Goal: Find specific page/section: Find specific page/section

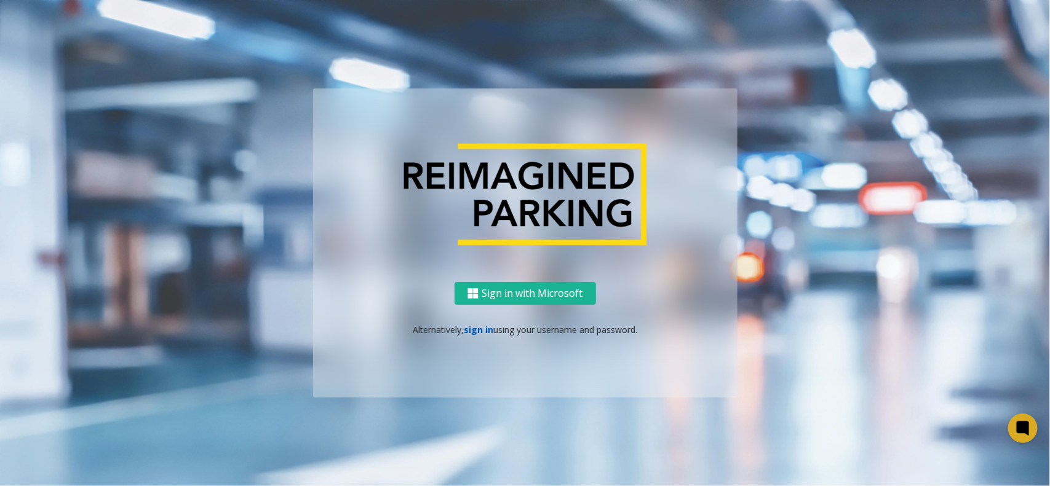
click at [474, 331] on link "sign in" at bounding box center [479, 330] width 30 height 12
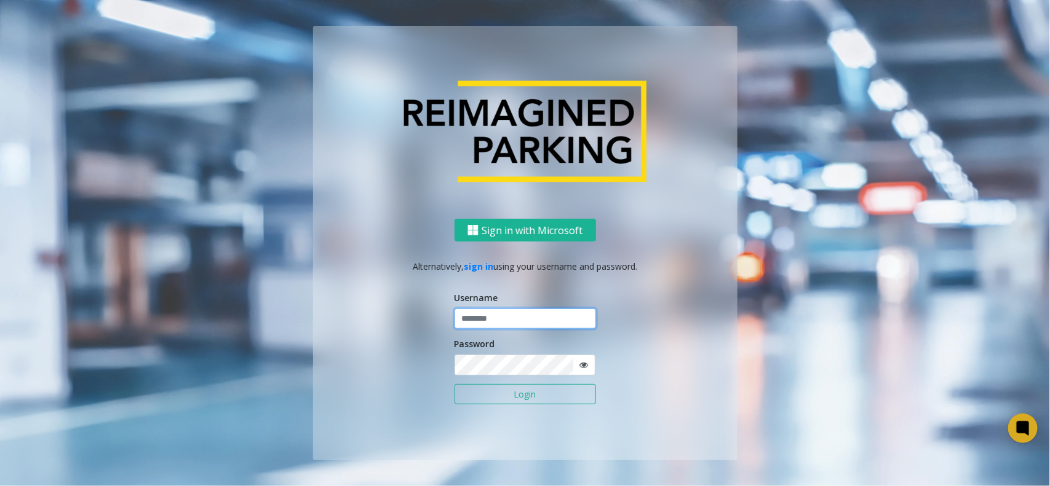
drag, startPoint x: 475, startPoint y: 323, endPoint x: 481, endPoint y: 315, distance: 9.2
click at [478, 319] on input "text" at bounding box center [524, 319] width 141 height 21
type input "*****"
click at [454, 384] on button "Login" at bounding box center [524, 394] width 141 height 21
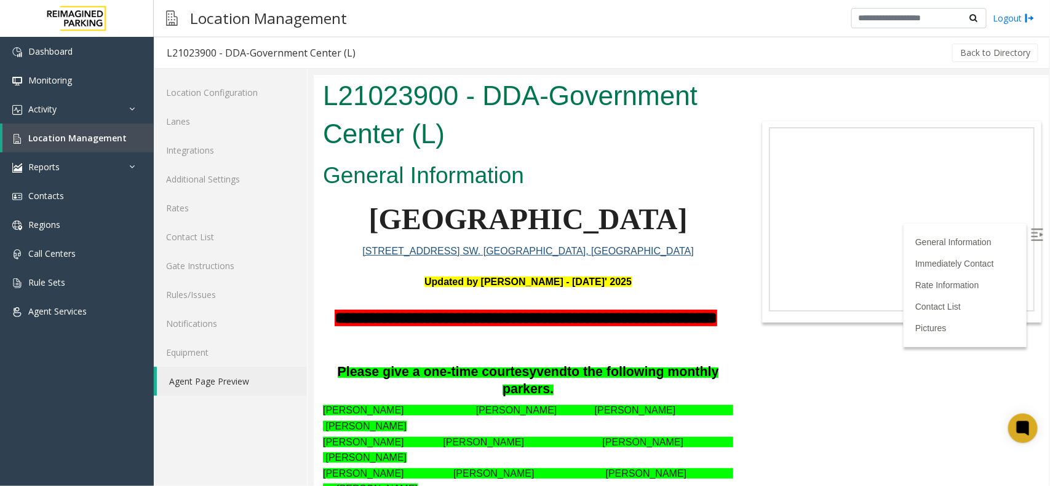
click at [1028, 227] on label at bounding box center [1037, 236] width 18 height 18
click at [78, 129] on link "Location Management" at bounding box center [77, 138] width 151 height 29
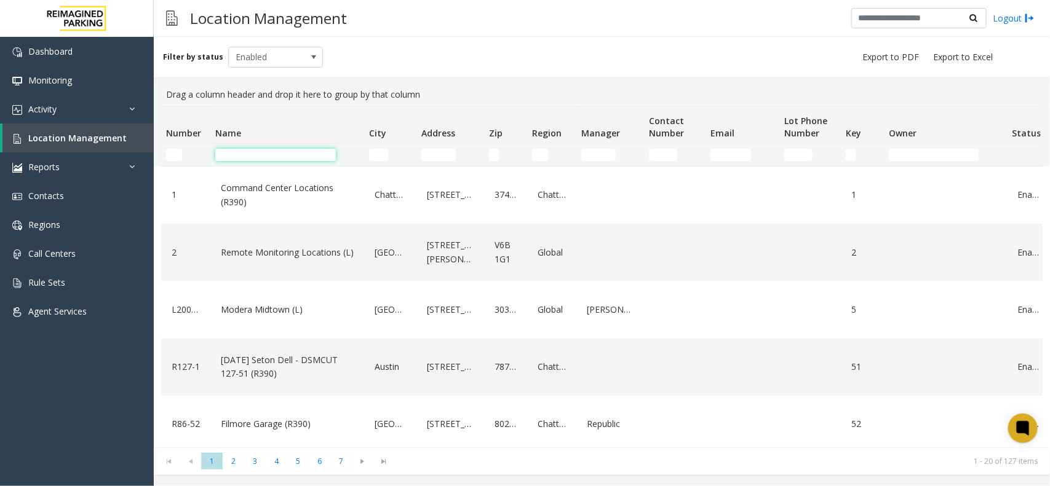
click at [239, 157] on input "Name Filter" at bounding box center [275, 155] width 121 height 12
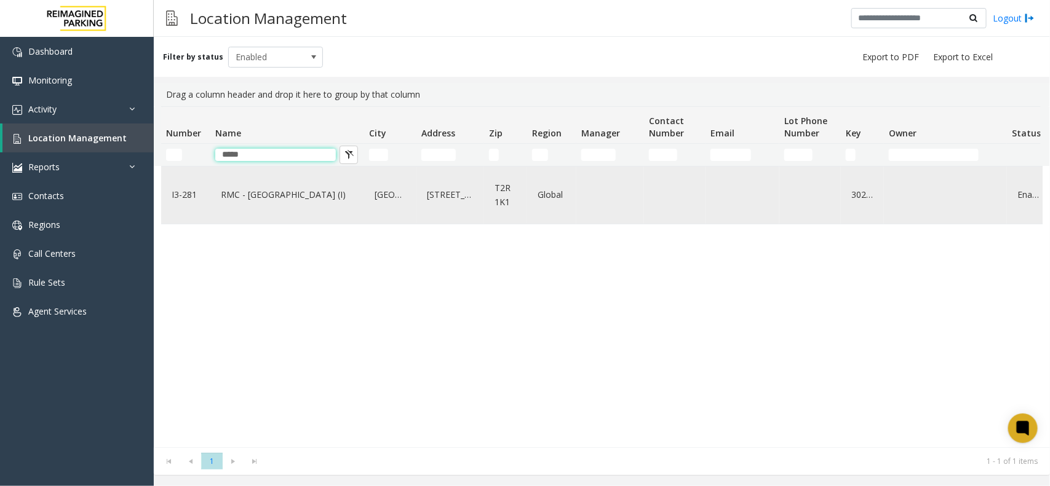
type input "*****"
click at [232, 195] on link "RMC - [GEOGRAPHIC_DATA] (I)" at bounding box center [287, 195] width 139 height 20
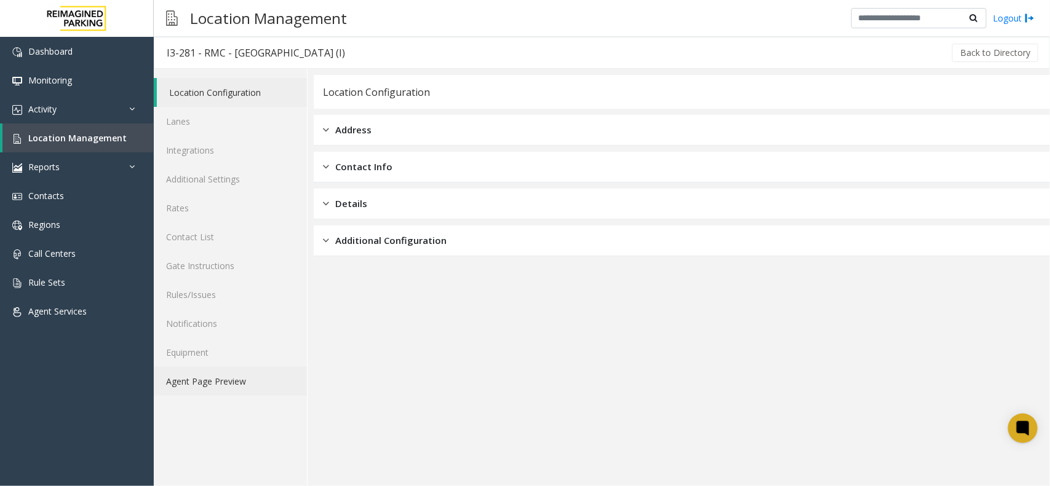
click at [216, 389] on link "Agent Page Preview" at bounding box center [230, 381] width 153 height 29
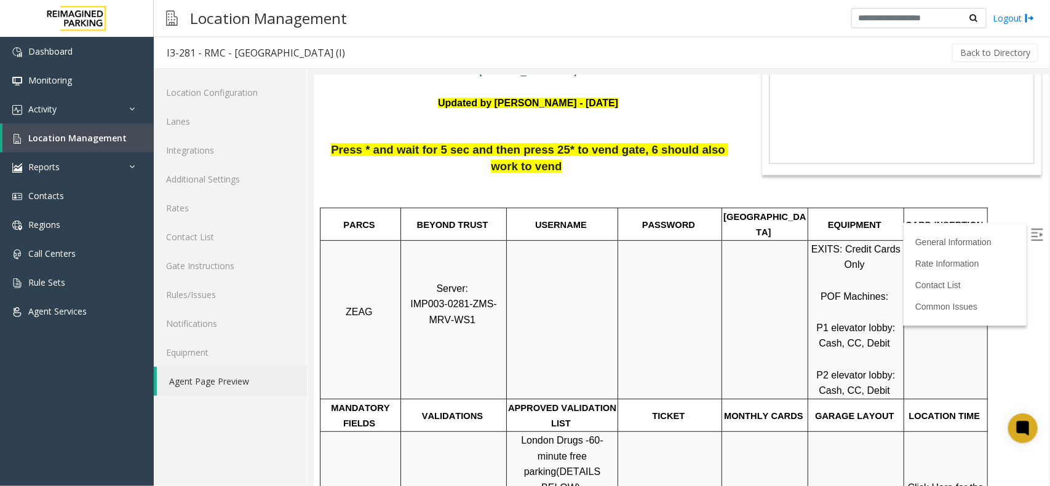
scroll to position [154, 0]
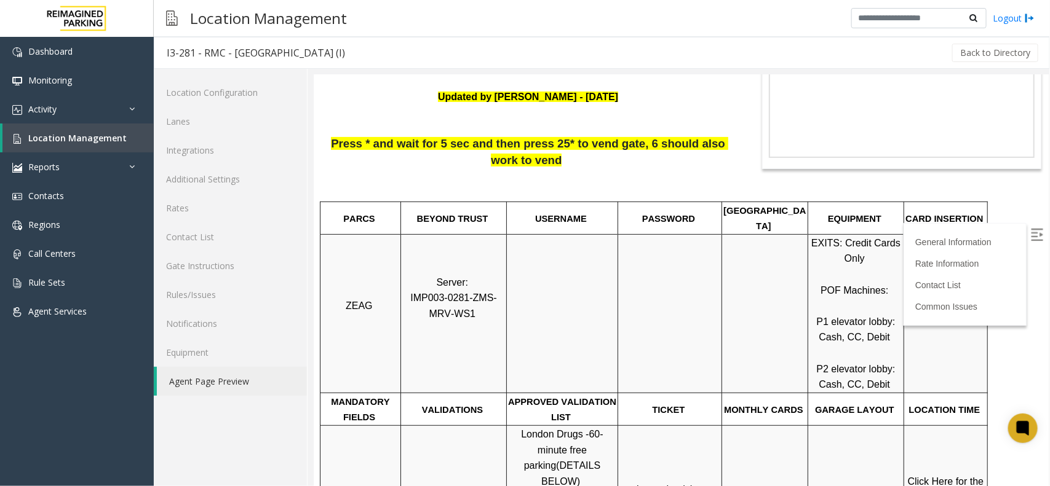
click at [1030, 233] on img at bounding box center [1036, 234] width 12 height 12
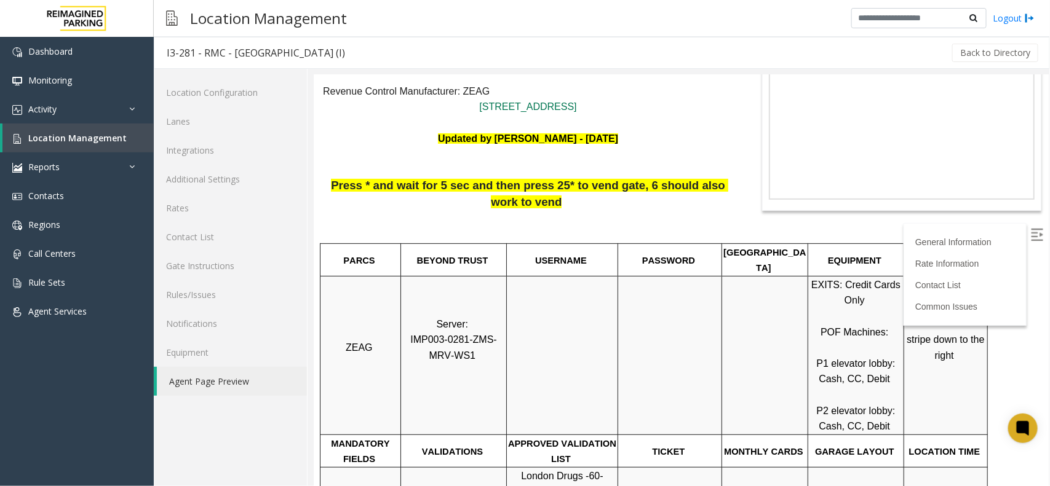
scroll to position [0, 0]
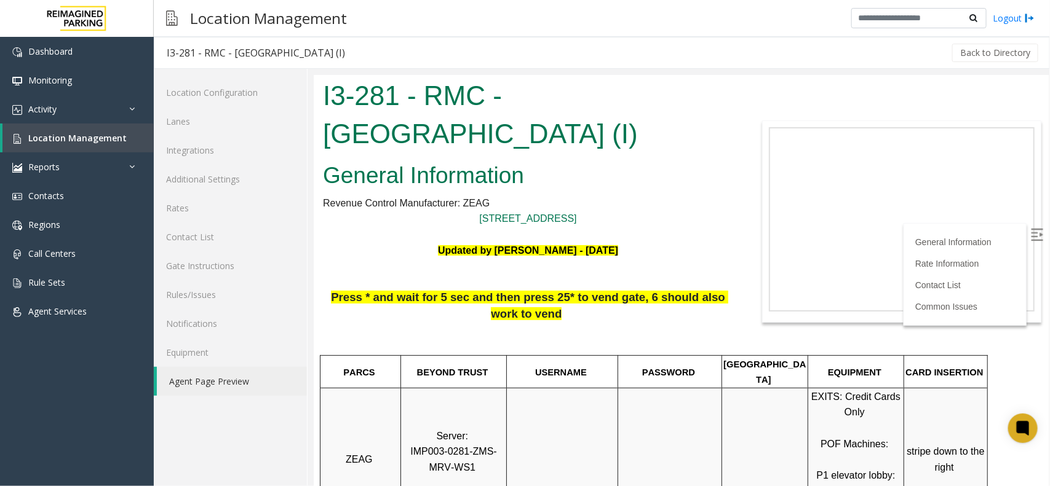
drag, startPoint x: 513, startPoint y: 90, endPoint x: 496, endPoint y: 142, distance: 54.4
click at [496, 142] on h1 "I3-281 - RMC - [GEOGRAPHIC_DATA] (I)" at bounding box center [527, 114] width 410 height 76
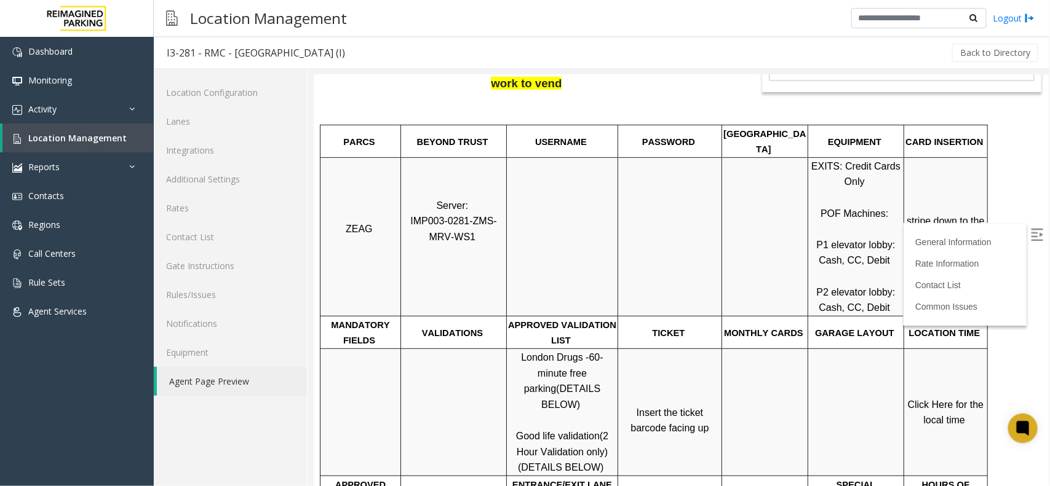
scroll to position [307, 0]
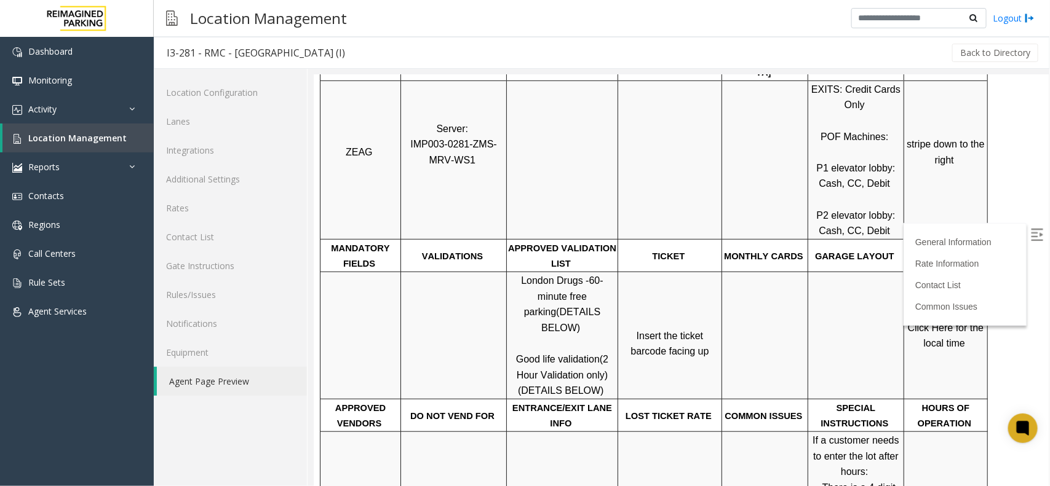
click at [516, 337] on p "London Drugs - 60-minute free parking (DETAILS BELOW) Good life validation (2 H…" at bounding box center [561, 335] width 109 height 126
drag, startPoint x: 511, startPoint y: 331, endPoint x: 550, endPoint y: 319, distance: 40.6
click at [552, 319] on p "London Drugs - 60-minute free parking (DETAILS BELOW) Good life validation (2 H…" at bounding box center [561, 335] width 109 height 126
click at [509, 272] on tr "London Drugs - 60-minute free parking (DETAILS BELOW) Good life validation (2 H…" at bounding box center [653, 335] width 667 height 127
drag, startPoint x: 528, startPoint y: 325, endPoint x: 512, endPoint y: 303, distance: 28.2
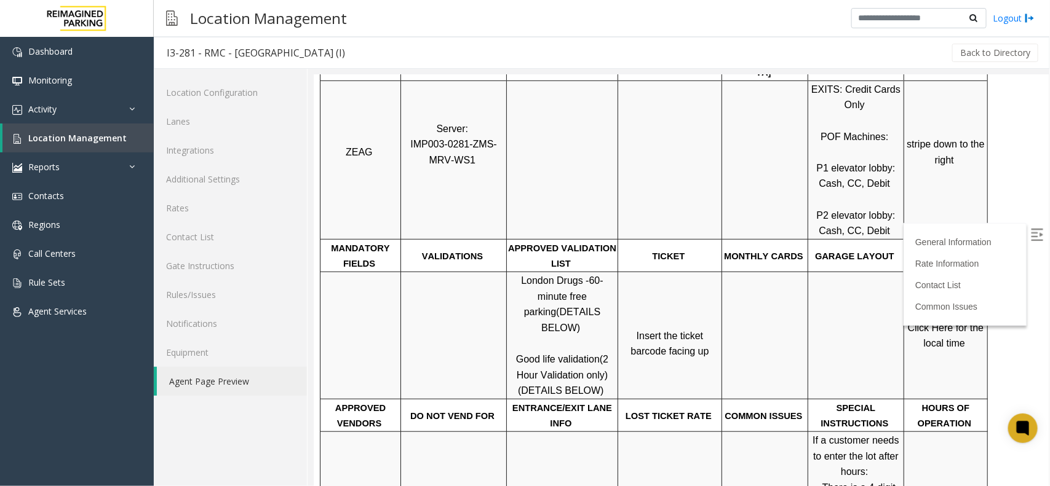
click at [528, 354] on span "Good life validation" at bounding box center [557, 359] width 84 height 10
drag, startPoint x: 504, startPoint y: 270, endPoint x: 576, endPoint y: 263, distance: 72.3
click at [576, 272] on tr "London Drugs - 60-minute free parking (DETAILS BELOW) Good life validation (2 H…" at bounding box center [653, 335] width 667 height 127
click at [573, 302] on p "London Drugs - 60-minute free parking (DETAILS BELOW) Good life validation (2 H…" at bounding box center [561, 335] width 109 height 126
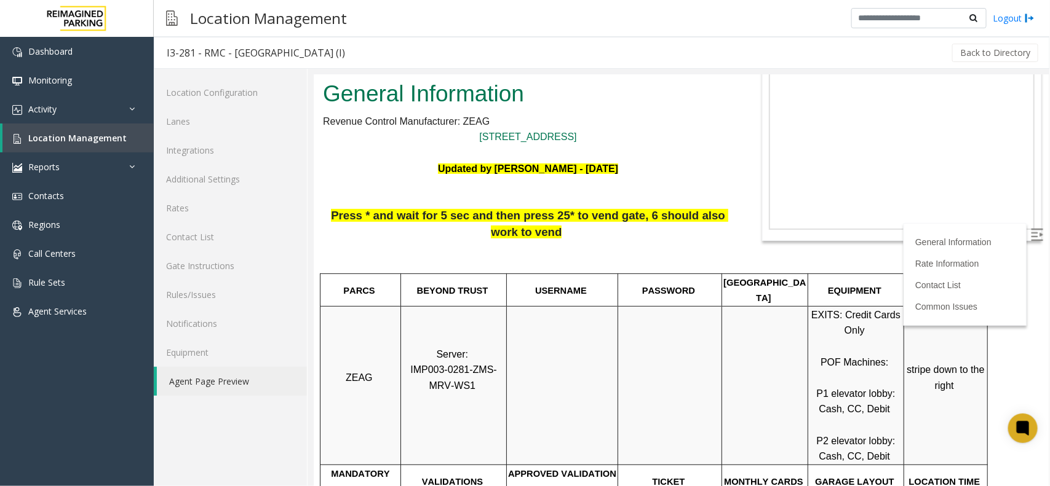
scroll to position [77, 0]
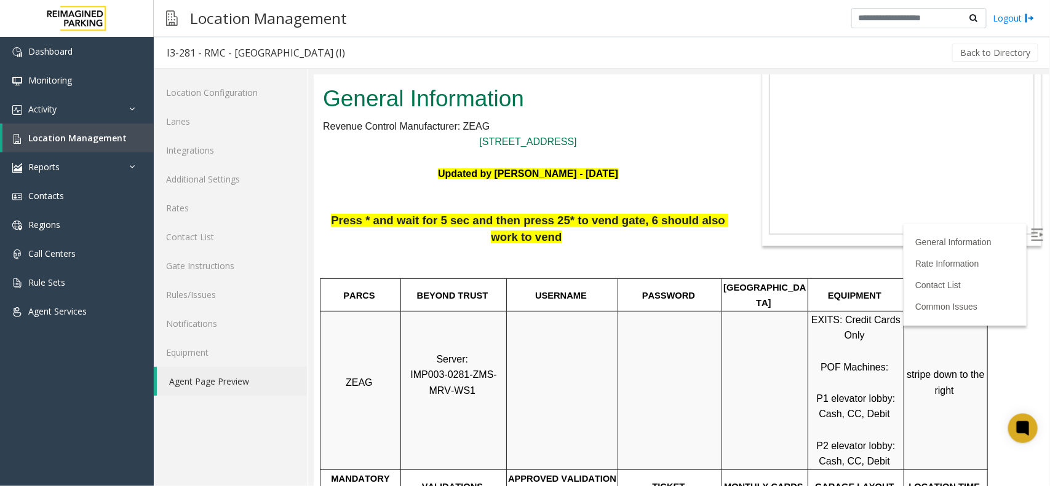
click at [566, 336] on td at bounding box center [561, 390] width 111 height 159
click at [552, 328] on td at bounding box center [561, 390] width 111 height 159
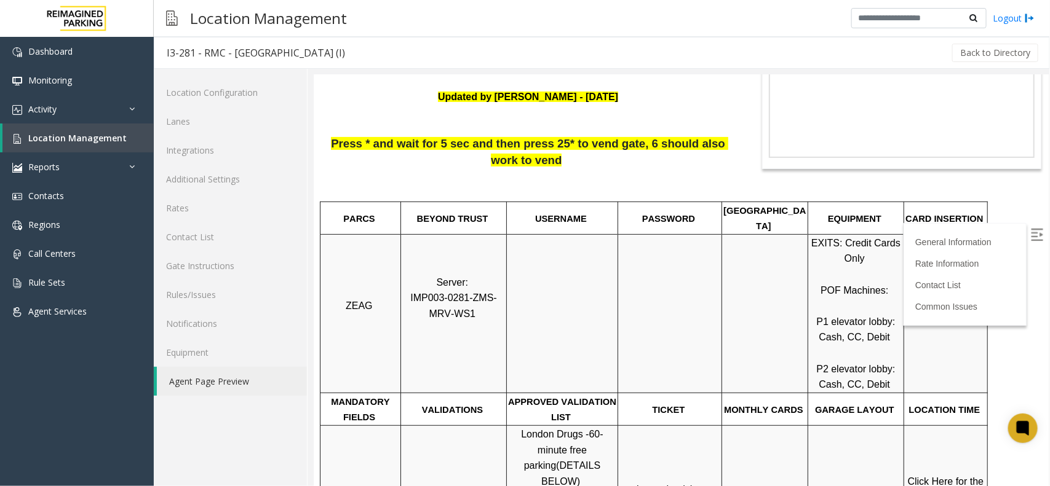
click at [547, 318] on td at bounding box center [561, 313] width 111 height 159
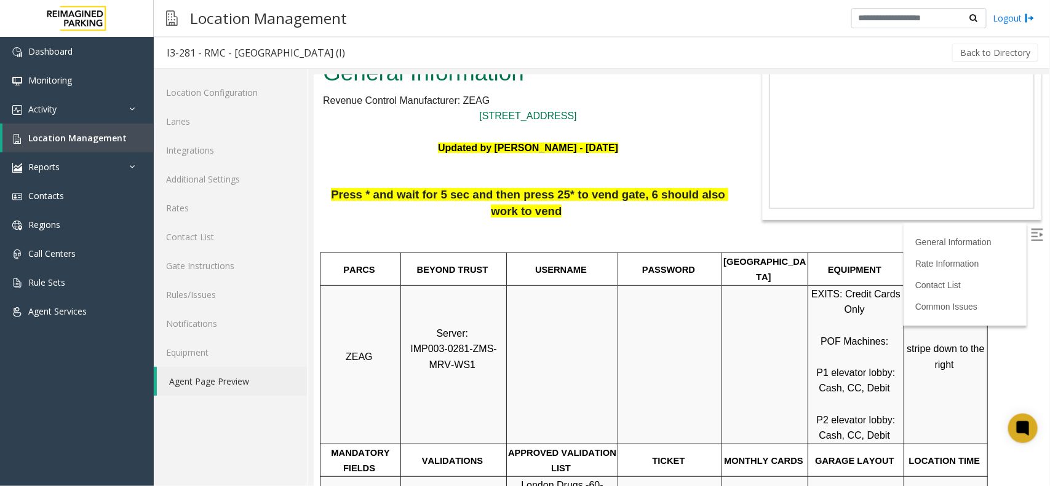
scroll to position [77, 0]
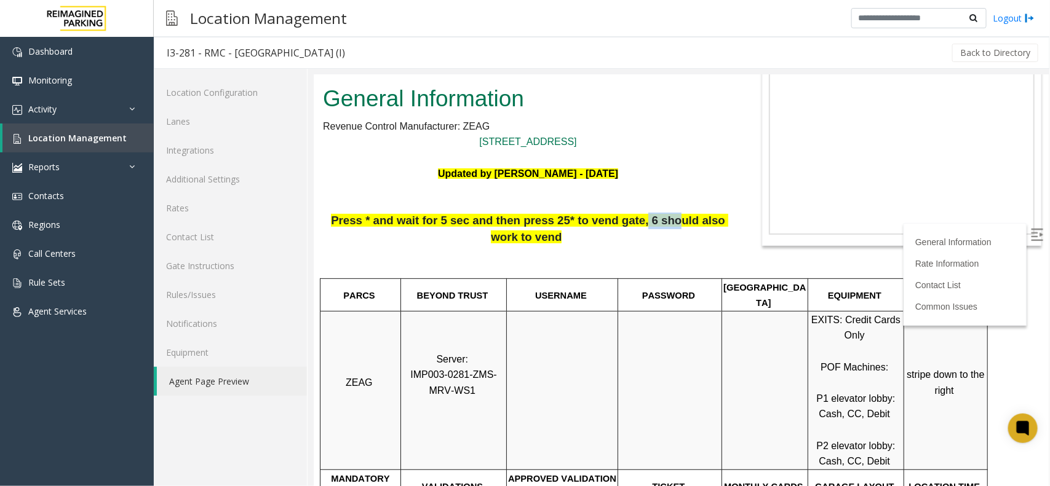
drag, startPoint x: 618, startPoint y: 216, endPoint x: 627, endPoint y: 235, distance: 20.4
click at [638, 224] on span "Press * and wait for 5 sec and then press 25* to vend gate, 6 should also work …" at bounding box center [528, 228] width 397 height 30
click at [627, 235] on p "Press * and wait for 5 sec and then press 25* to vend gate, 6 should also work …" at bounding box center [527, 244] width 410 height 64
click at [625, 242] on p "Press * and wait for 5 sec and then press 25* to vend gate, 6 should also work …" at bounding box center [527, 244] width 410 height 64
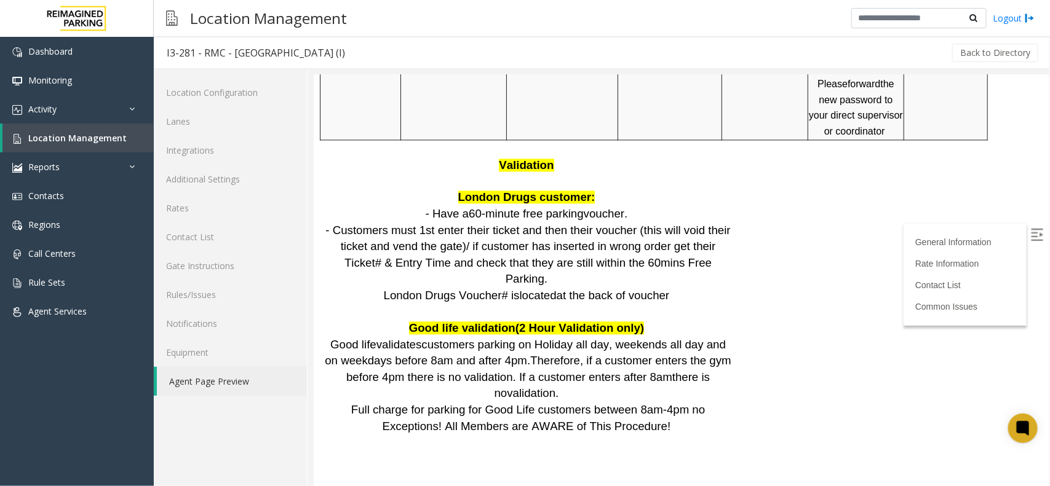
scroll to position [1098, 0]
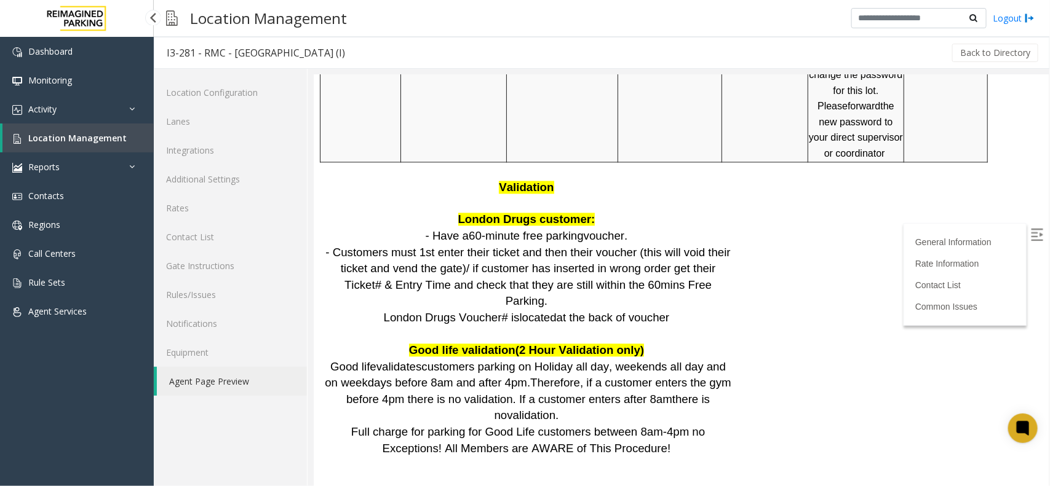
click at [91, 124] on link "Location Management" at bounding box center [77, 138] width 151 height 29
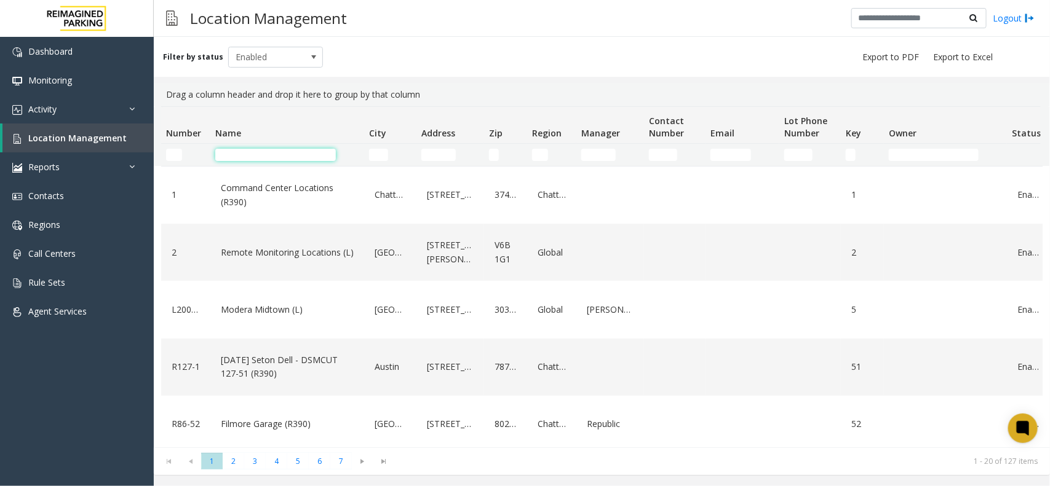
click at [243, 151] on input "Name Filter" at bounding box center [275, 155] width 121 height 12
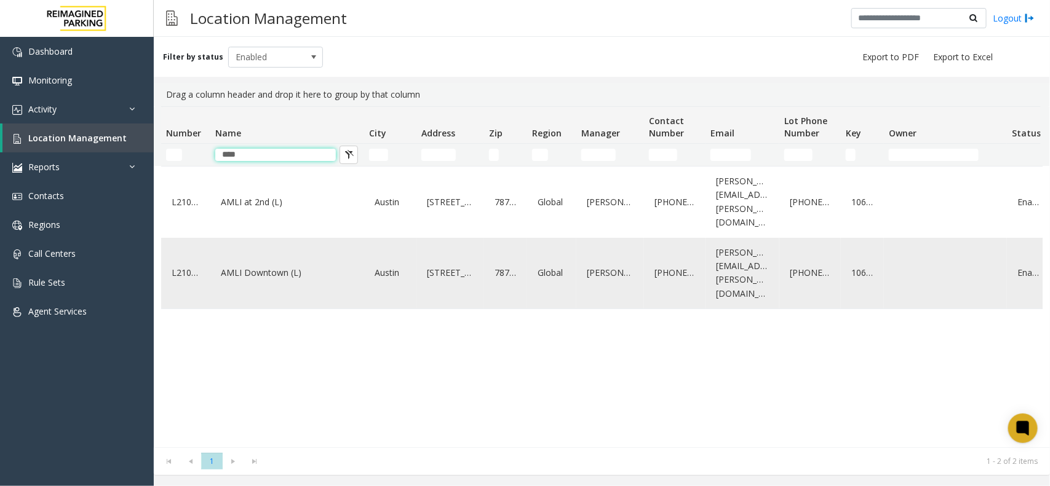
type input "****"
click at [265, 263] on link "AMLI Downtown (L)" at bounding box center [287, 273] width 139 height 20
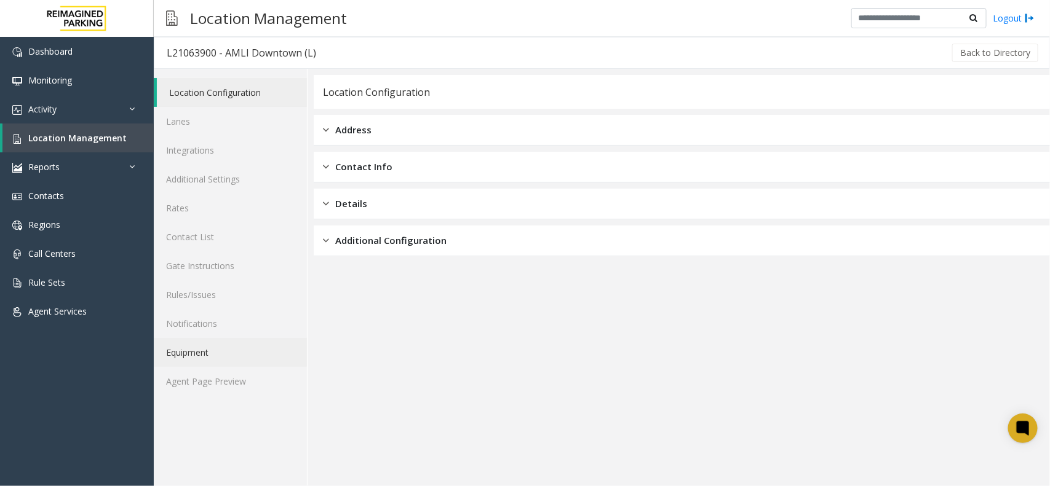
click at [240, 364] on link "Equipment" at bounding box center [230, 352] width 153 height 29
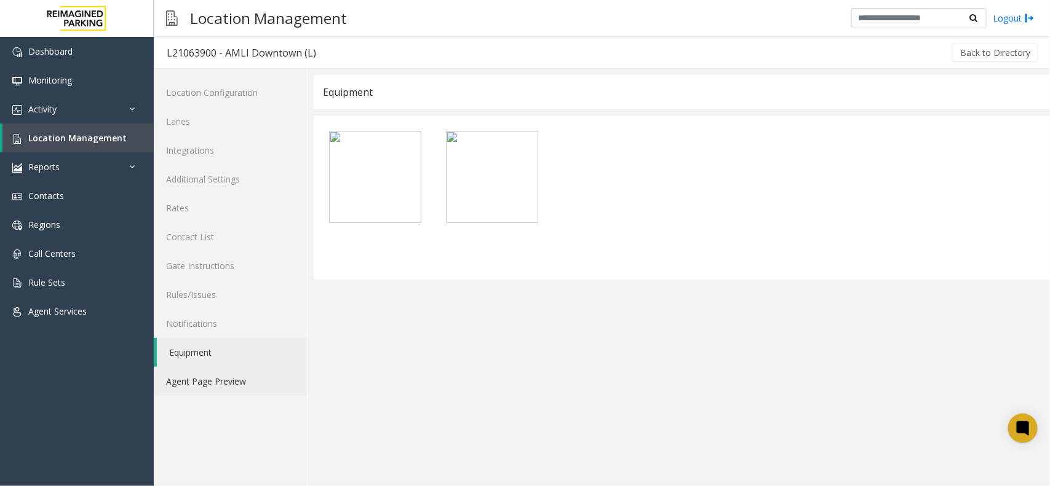
click at [232, 376] on link "Agent Page Preview" at bounding box center [230, 381] width 153 height 29
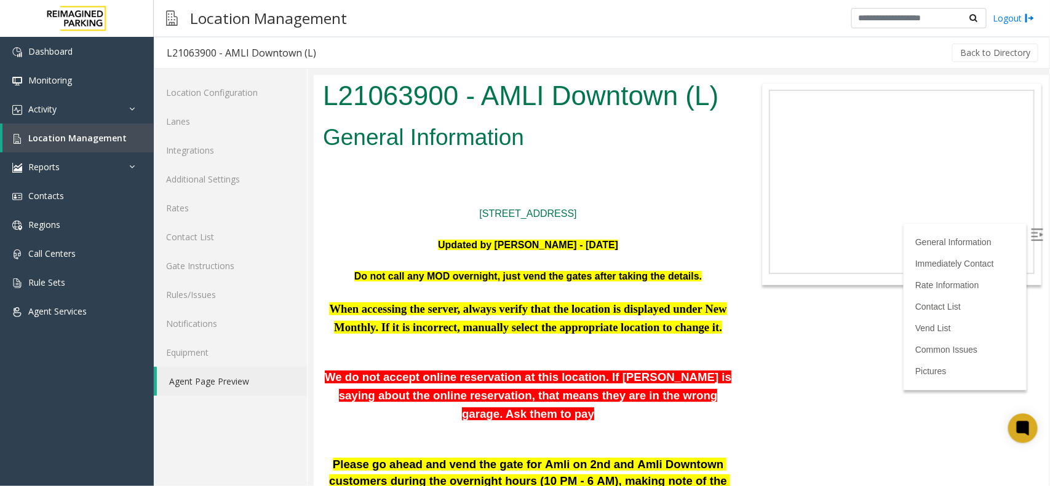
click at [1028, 227] on label at bounding box center [1037, 236] width 18 height 18
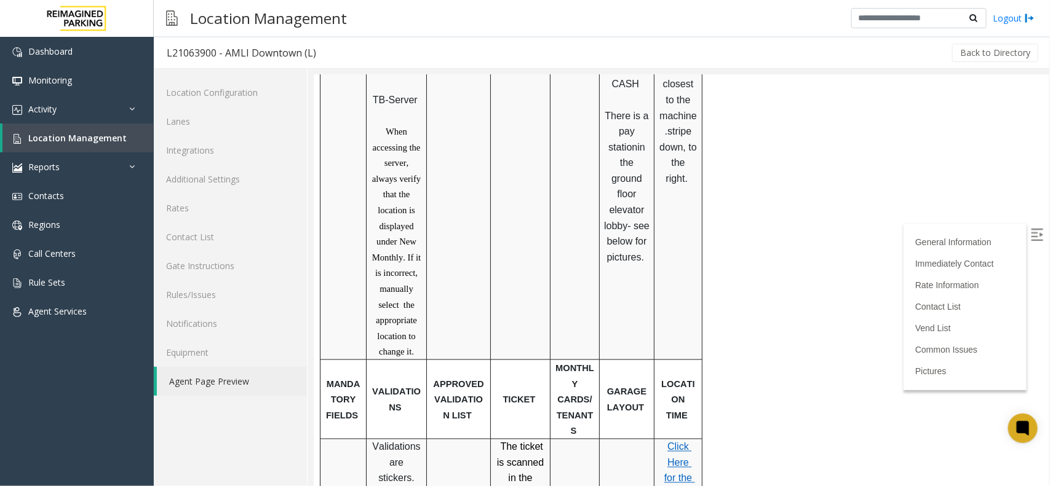
scroll to position [692, 0]
click at [670, 440] on span "Click Here for the local time" at bounding box center [678, 476] width 31 height 73
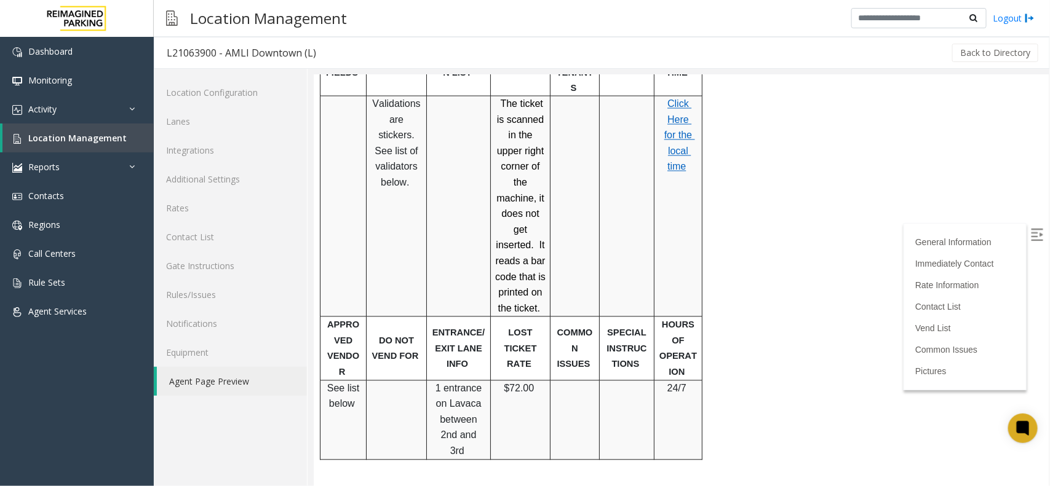
scroll to position [1007, 0]
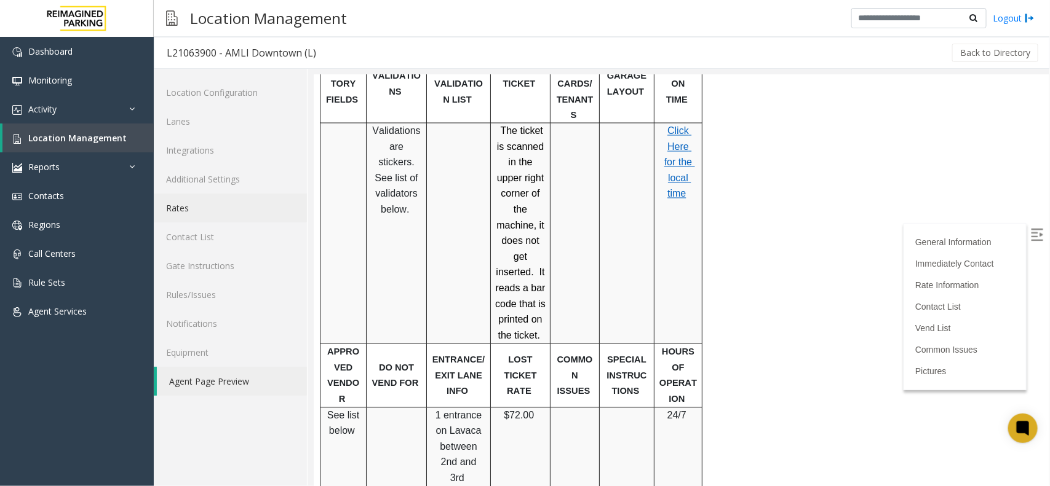
click at [269, 196] on link "Rates" at bounding box center [230, 208] width 153 height 29
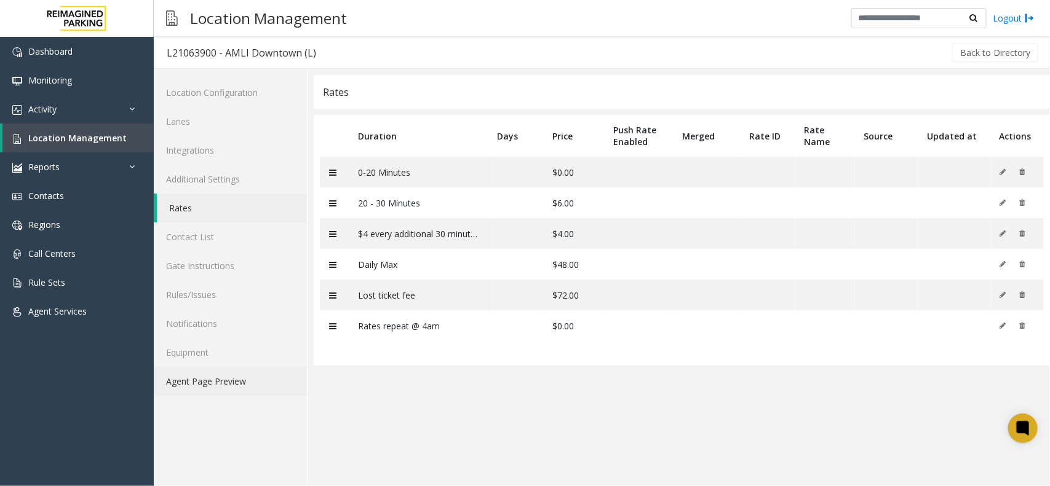
click at [251, 367] on link "Agent Page Preview" at bounding box center [230, 381] width 153 height 29
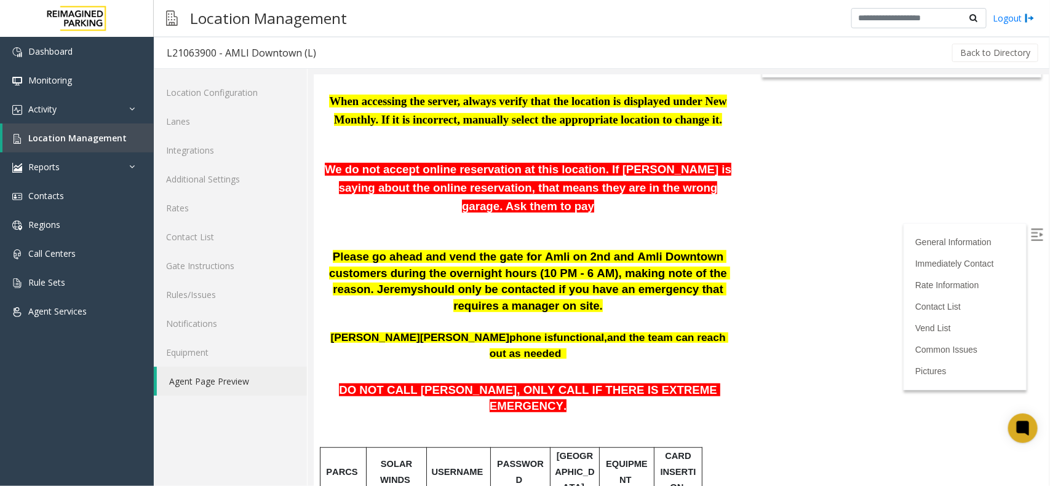
scroll to position [231, 0]
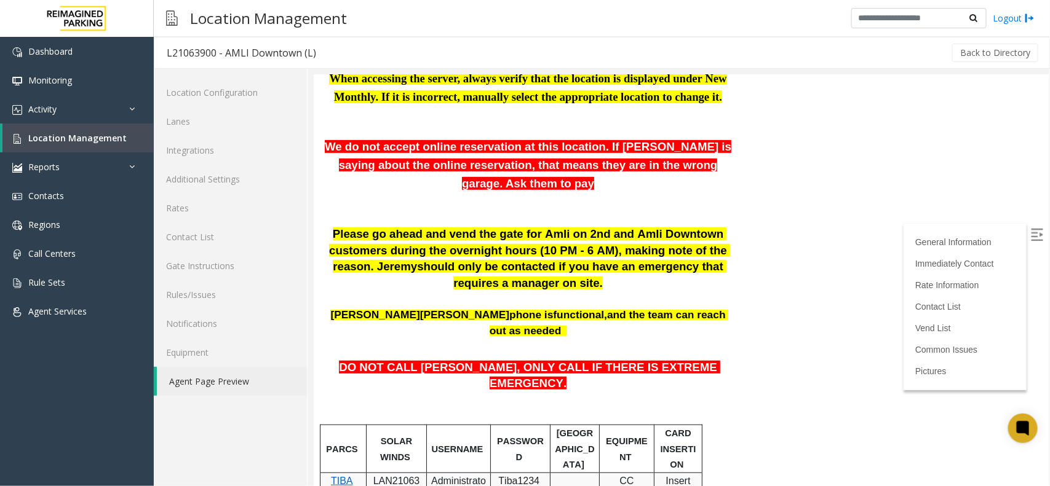
click at [1030, 236] on img at bounding box center [1036, 234] width 12 height 12
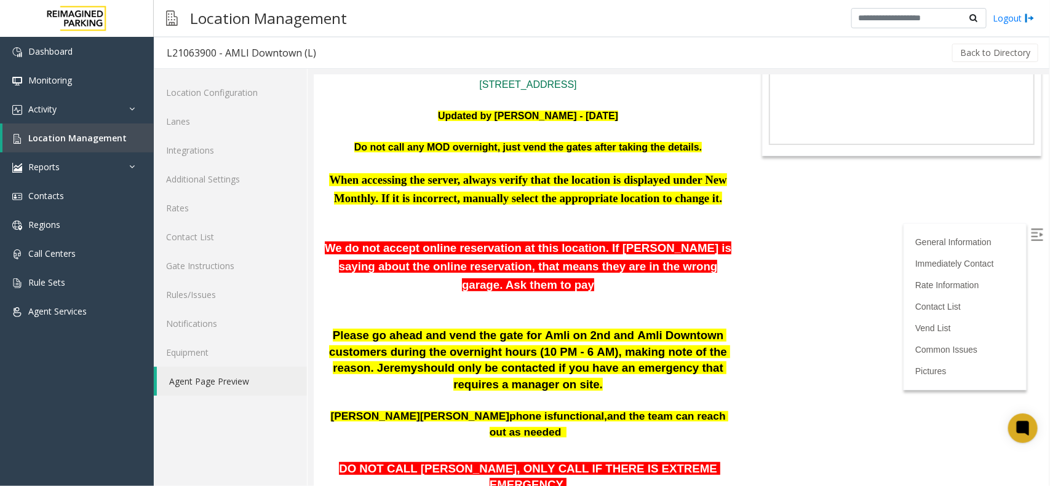
scroll to position [0, 0]
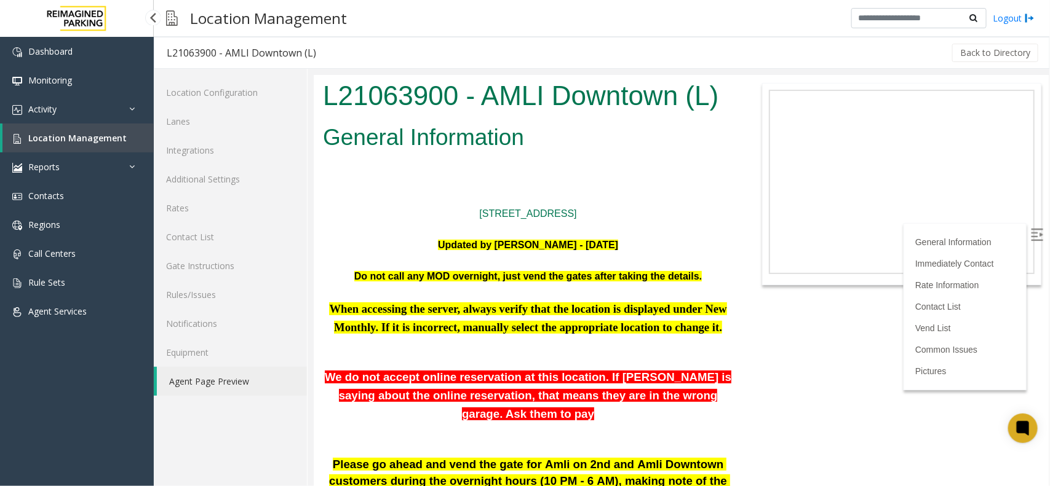
click at [103, 135] on span "Location Management" at bounding box center [77, 138] width 98 height 12
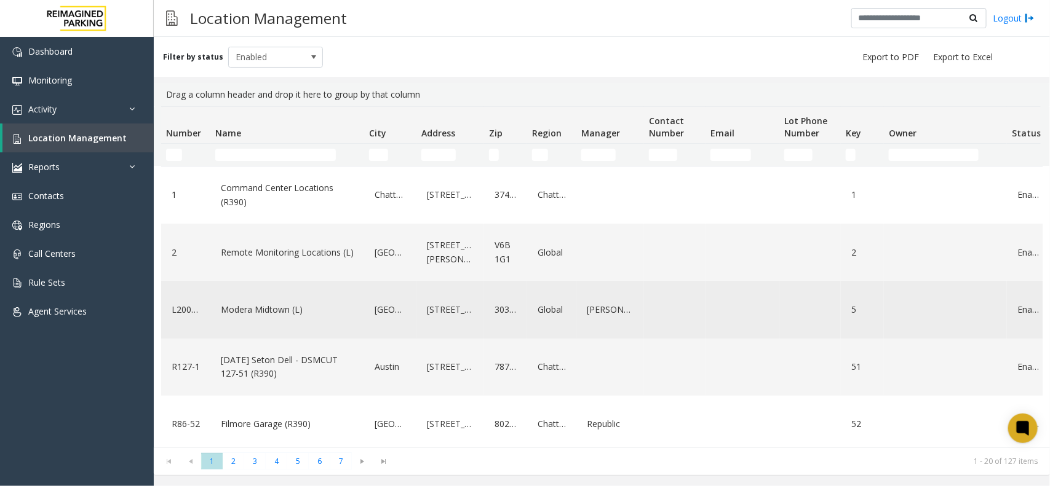
click at [257, 300] on link "Modera Midtown (L)" at bounding box center [287, 310] width 139 height 20
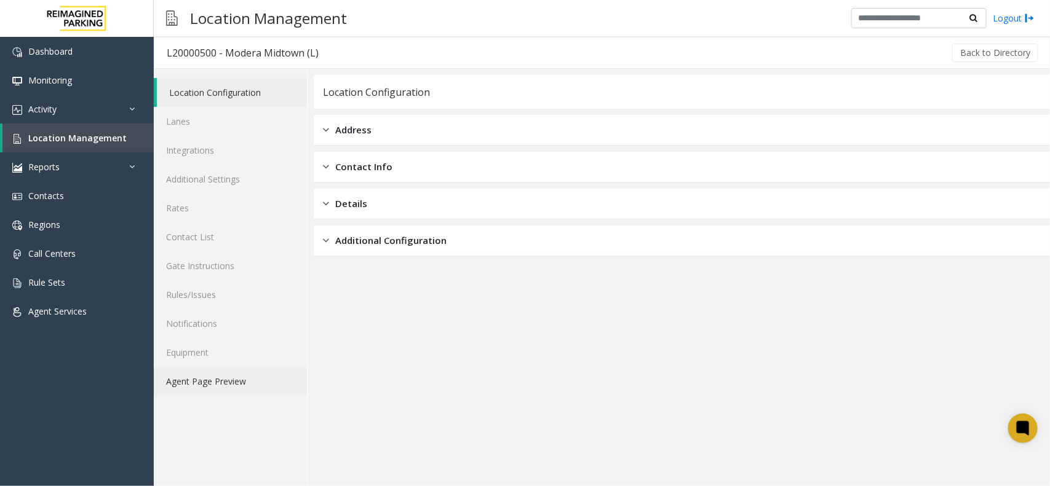
click at [265, 392] on link "Agent Page Preview" at bounding box center [230, 381] width 153 height 29
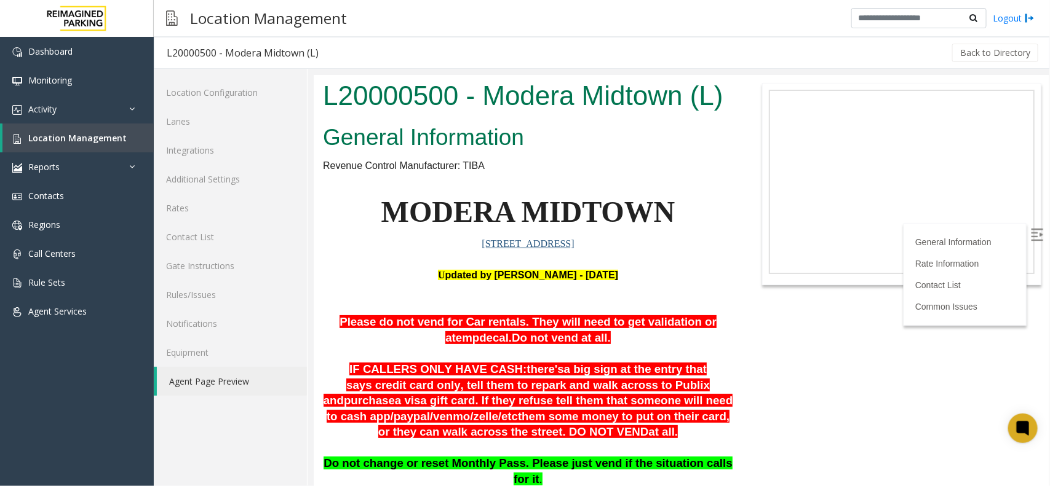
click at [1030, 228] on img at bounding box center [1036, 234] width 12 height 12
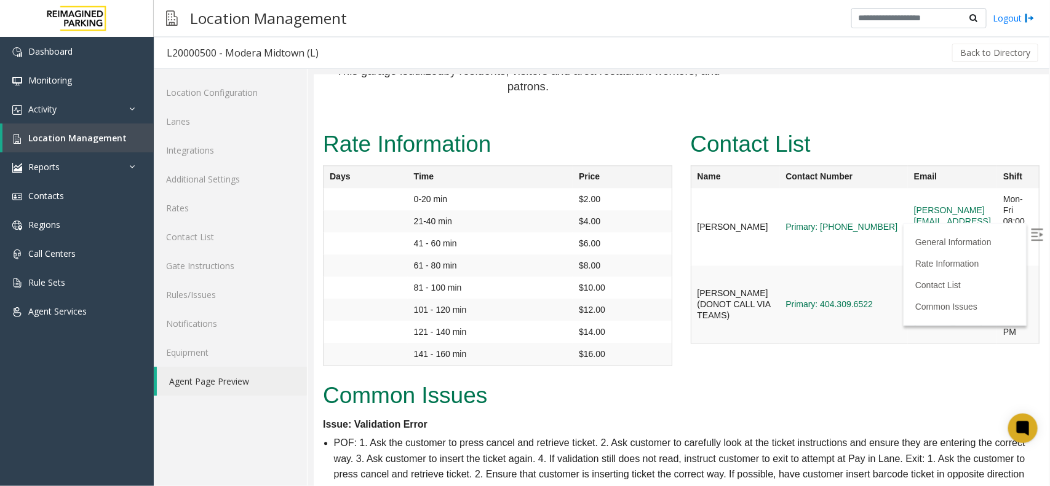
scroll to position [921, 0]
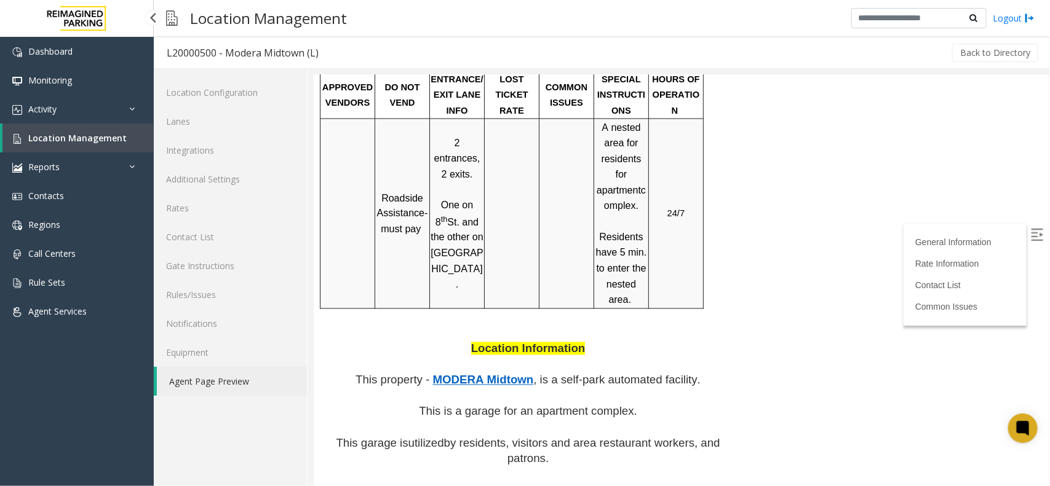
click at [65, 139] on span "Location Management" at bounding box center [77, 138] width 98 height 12
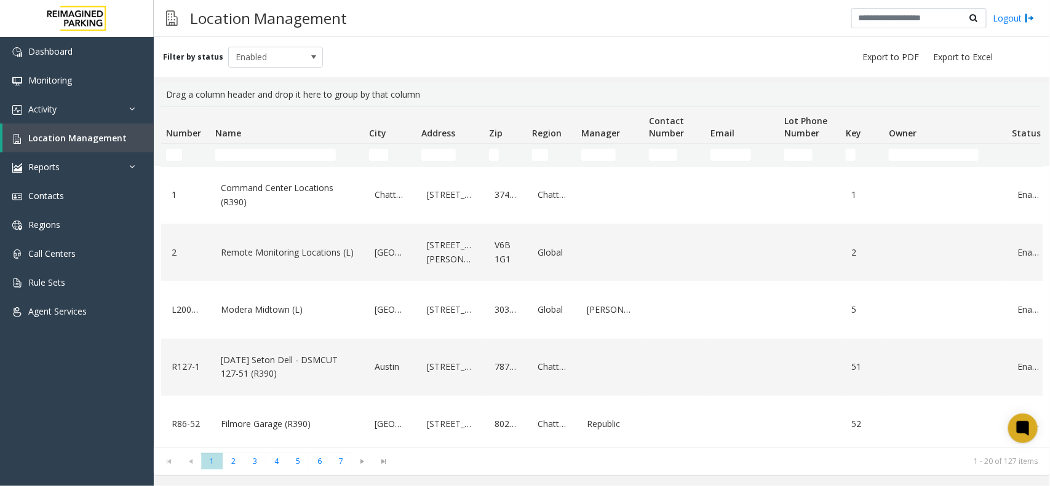
click at [268, 151] on td "Name Filter" at bounding box center [287, 155] width 154 height 22
click at [268, 151] on input "Name Filter" at bounding box center [275, 155] width 121 height 12
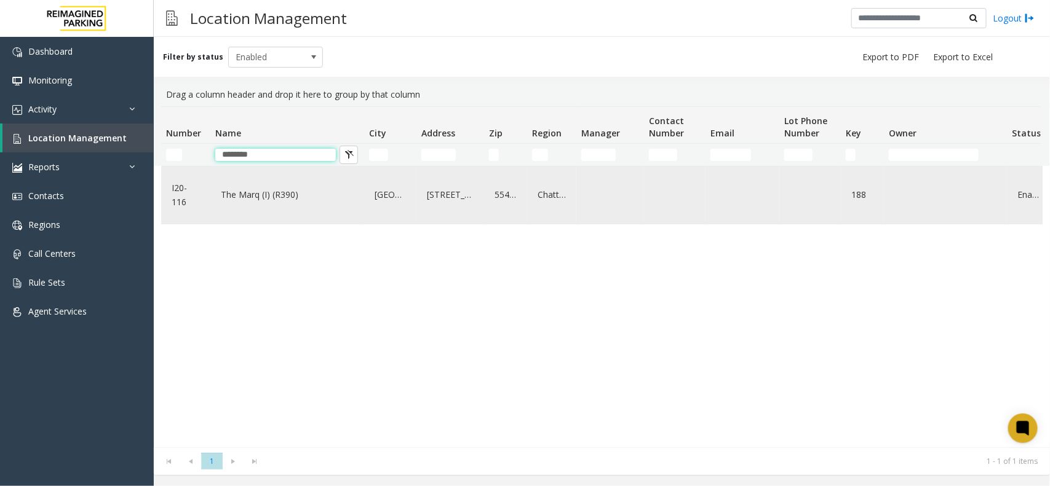
type input "********"
click at [277, 197] on link "The Marq (I) (R390)" at bounding box center [287, 195] width 139 height 20
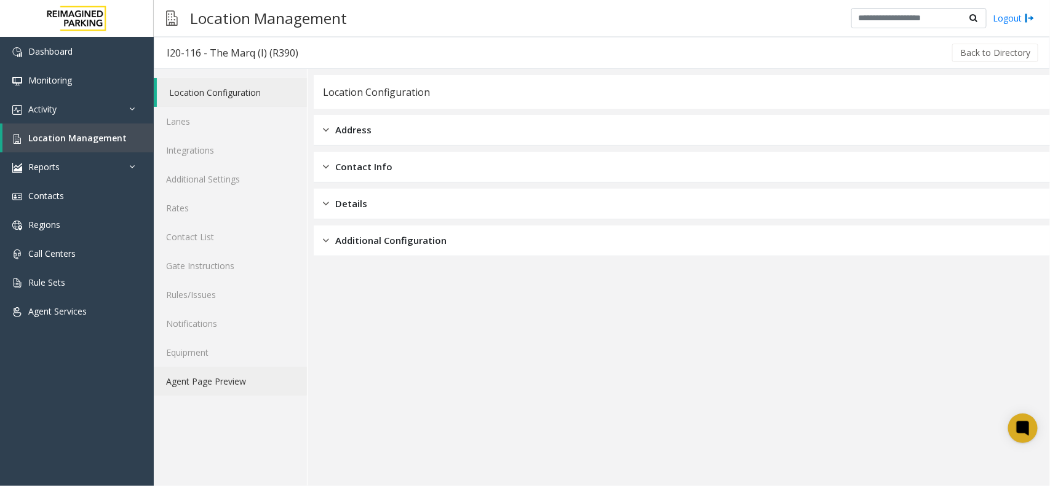
click at [215, 376] on link "Agent Page Preview" at bounding box center [230, 381] width 153 height 29
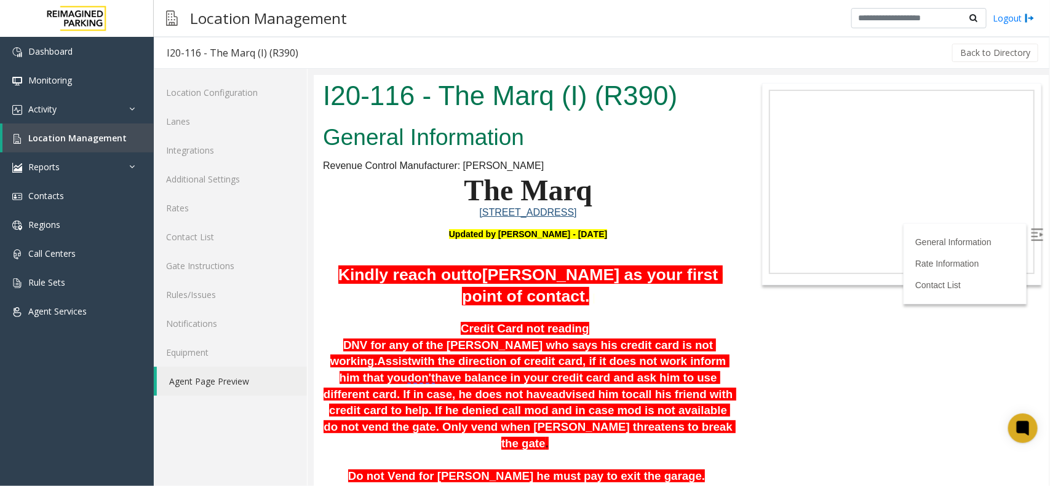
scroll to position [154, 0]
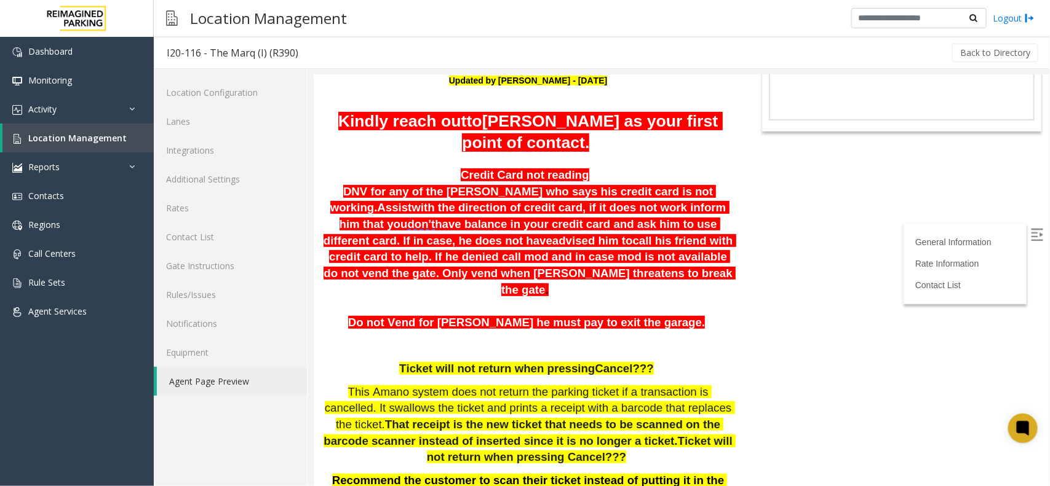
click at [1030, 235] on img at bounding box center [1036, 234] width 12 height 12
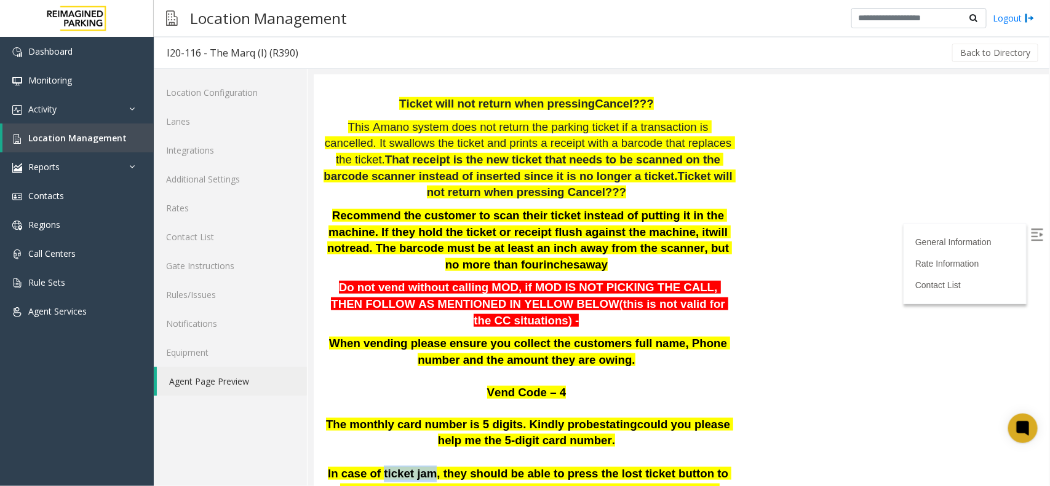
scroll to position [417, 0]
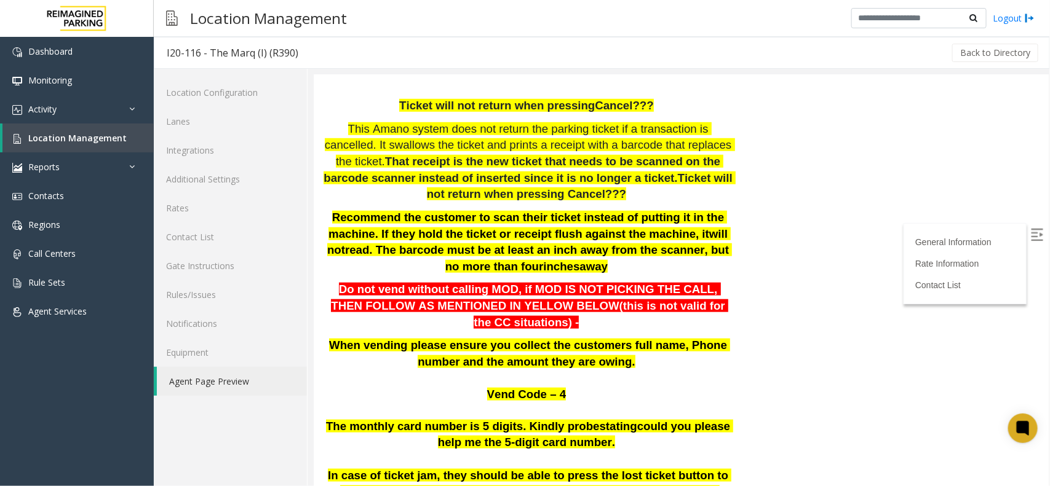
drag, startPoint x: 845, startPoint y: 119, endPoint x: 869, endPoint y: 136, distance: 29.2
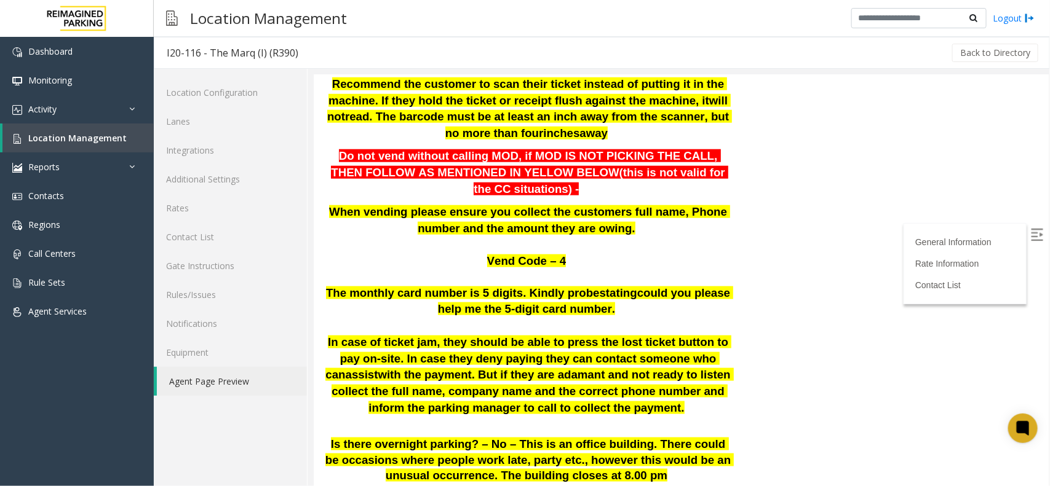
scroll to position [553, 0]
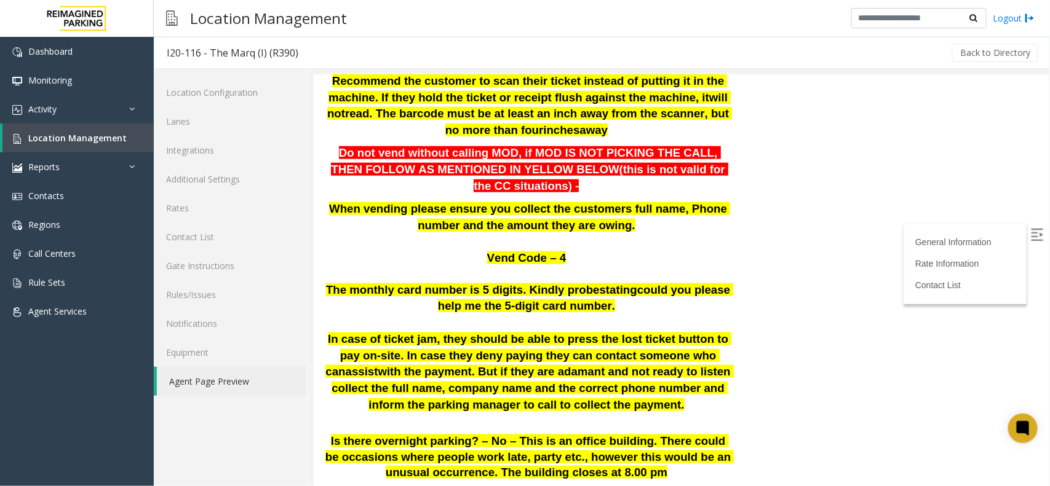
drag, startPoint x: 825, startPoint y: 236, endPoint x: 948, endPoint y: 309, distance: 142.6
drag, startPoint x: 948, startPoint y: 306, endPoint x: 956, endPoint y: 314, distance: 11.3
click at [36, 140] on span "Location Management" at bounding box center [77, 138] width 98 height 12
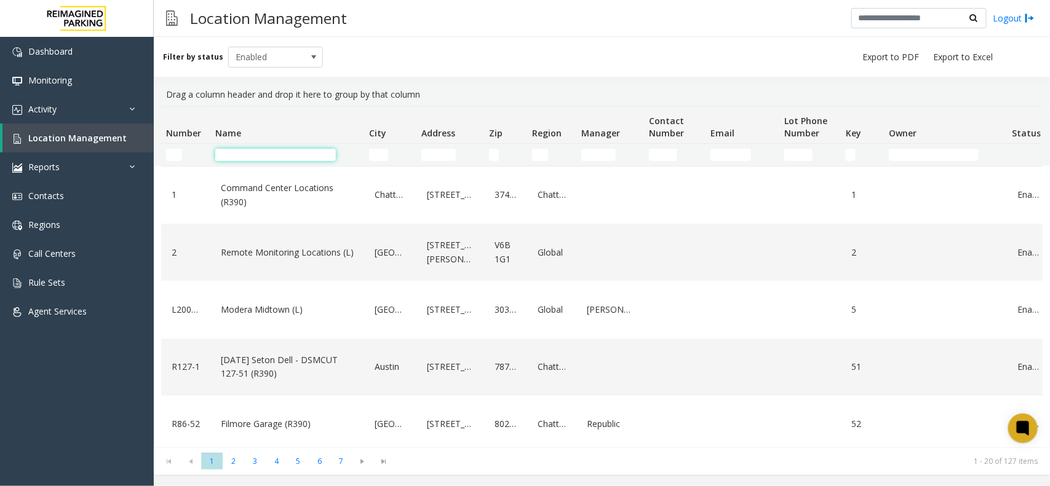
click at [238, 152] on input "Name Filter" at bounding box center [275, 155] width 121 height 12
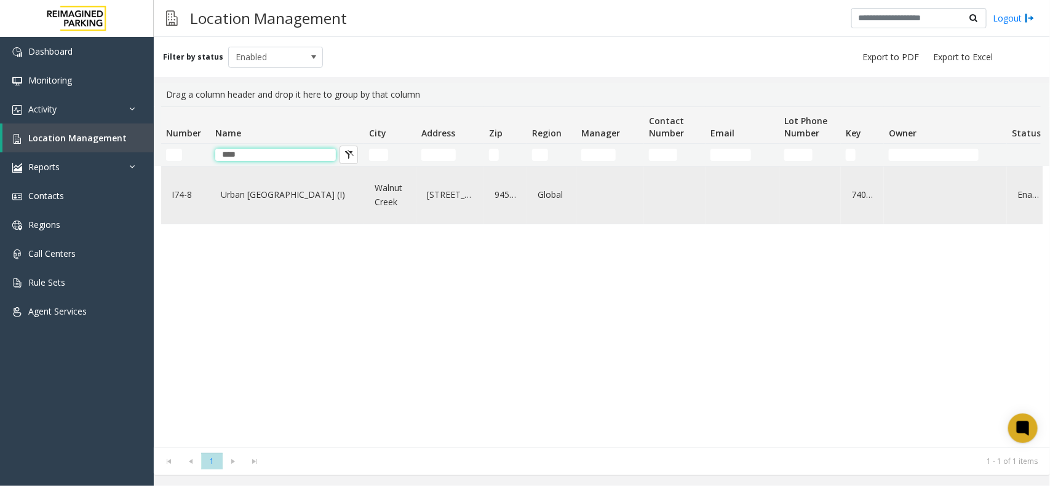
type input "****"
click at [299, 185] on div "Urban [GEOGRAPHIC_DATA] (I)" at bounding box center [287, 195] width 139 height 47
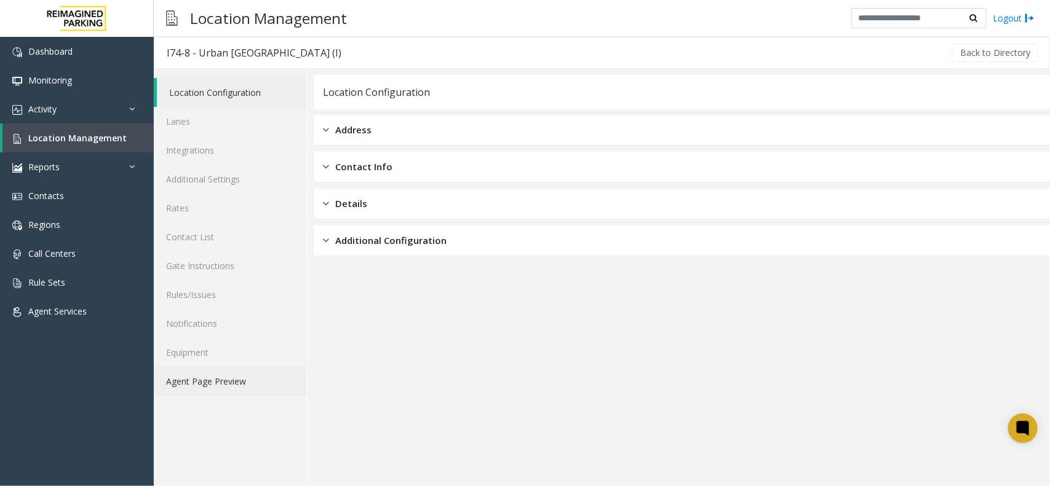
click at [264, 374] on link "Agent Page Preview" at bounding box center [230, 381] width 153 height 29
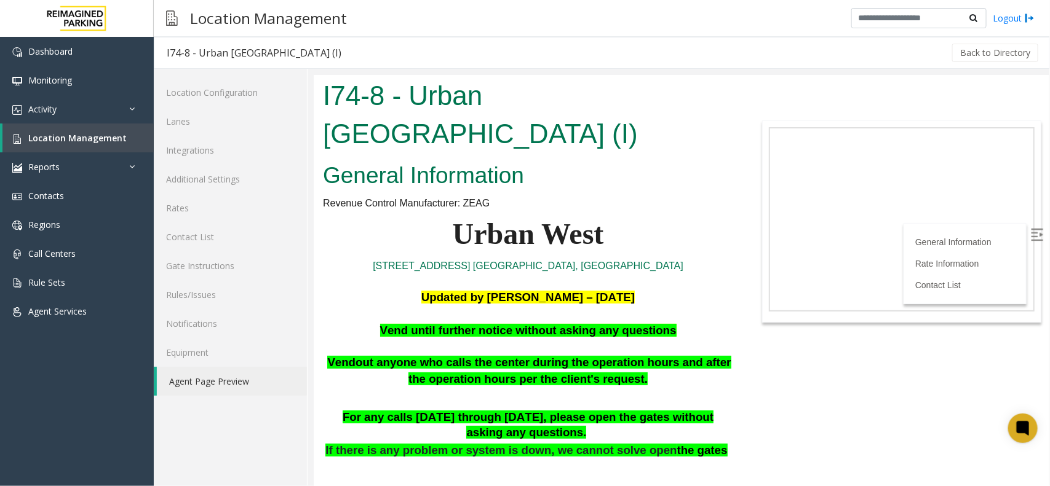
scroll to position [77, 0]
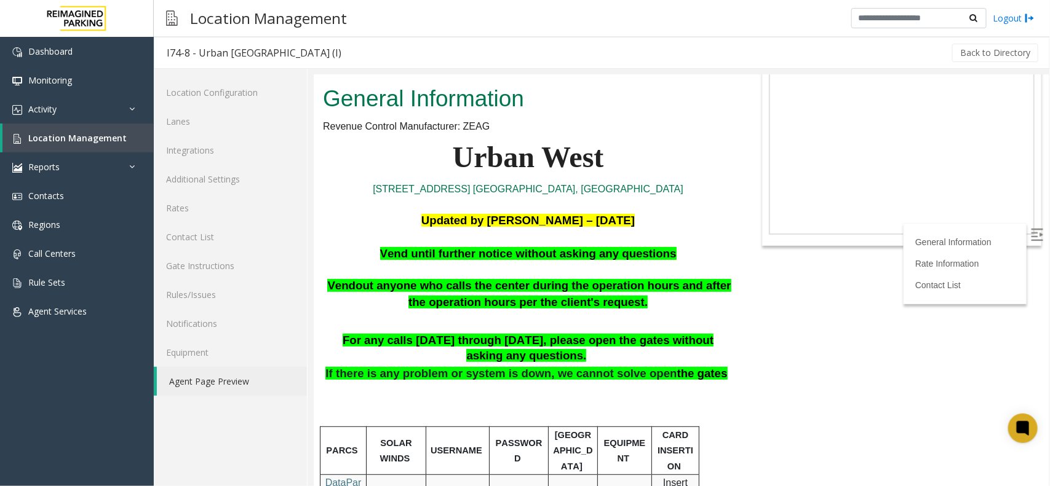
click at [1030, 228] on img at bounding box center [1036, 234] width 12 height 12
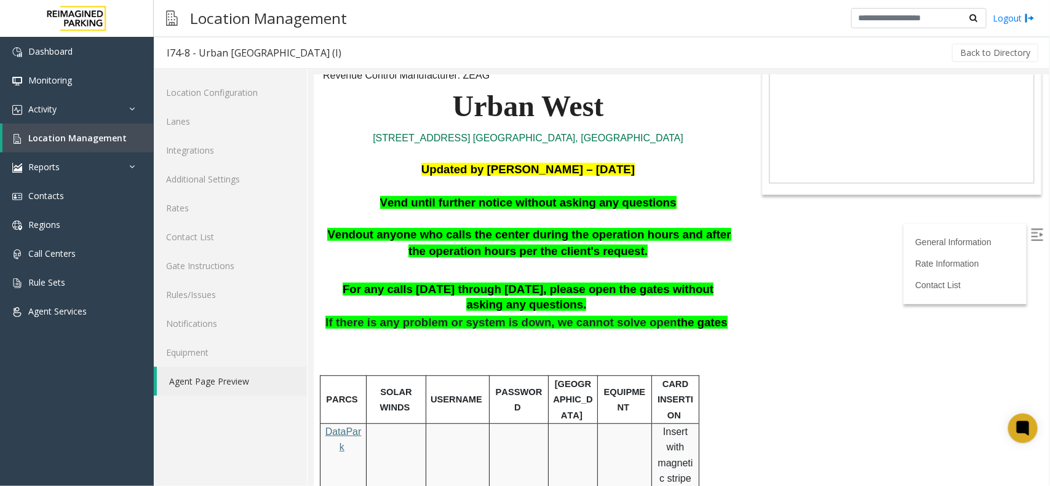
scroll to position [154, 0]
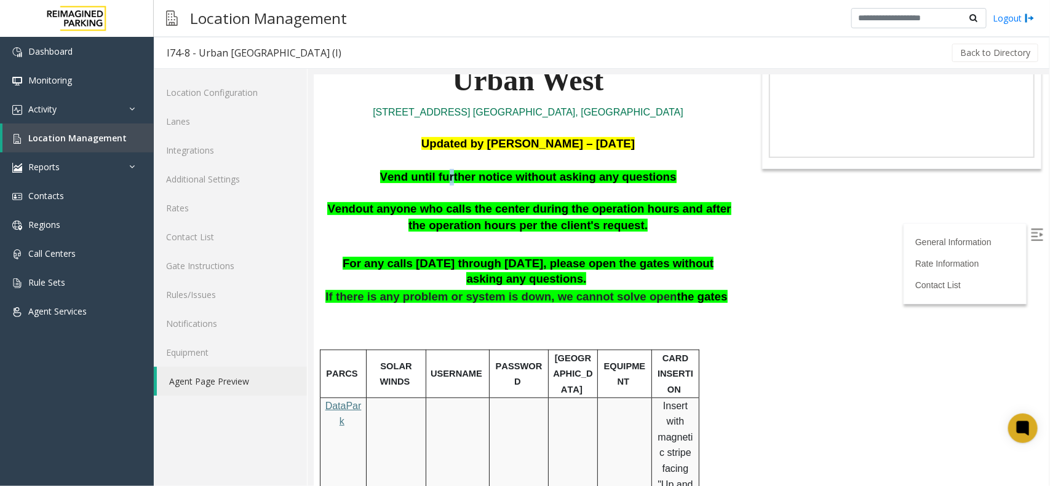
click at [453, 176] on span "Vend until further notice without asking any questions" at bounding box center [527, 176] width 296 height 13
click at [448, 173] on span "Vend until further notice without asking any questions" at bounding box center [527, 176] width 296 height 13
click at [444, 170] on span "Vend until further notice without asking any questions" at bounding box center [527, 176] width 296 height 13
drag, startPoint x: 444, startPoint y: 170, endPoint x: 452, endPoint y: 182, distance: 14.2
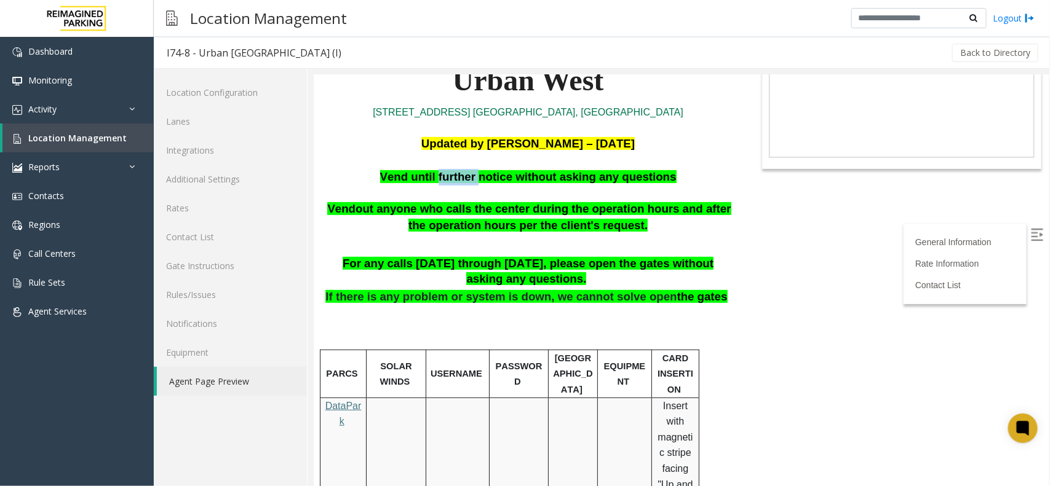
click at [452, 182] on span "Vend until further notice without asking any questions" at bounding box center [527, 176] width 296 height 13
click at [449, 180] on span "Vend until further notice without asking any questions" at bounding box center [527, 176] width 296 height 13
click at [458, 180] on span "Vend until further notice without asking any questions" at bounding box center [527, 176] width 296 height 13
click at [459, 180] on span "Vend until further notice without asking any questions" at bounding box center [527, 176] width 296 height 13
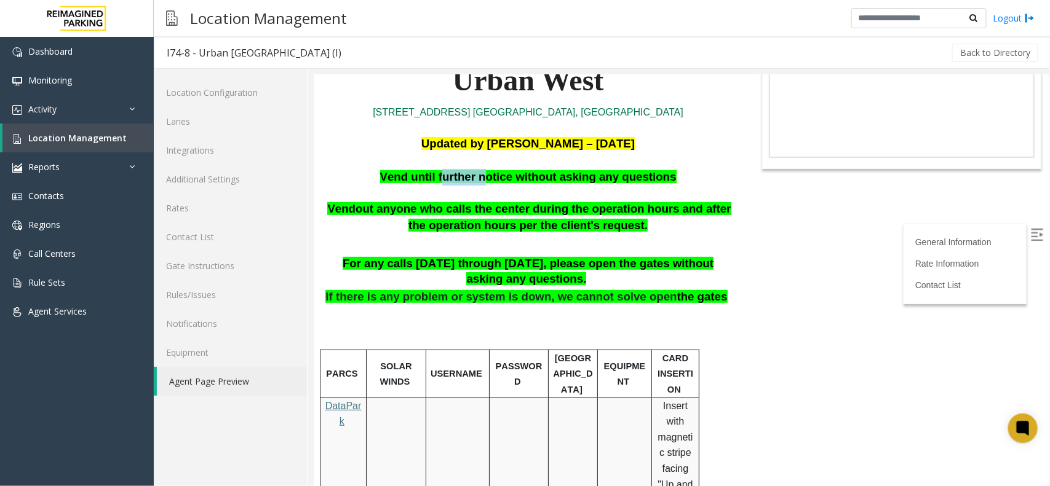
click at [459, 178] on span "Vend until further notice without asking any questions" at bounding box center [527, 176] width 296 height 13
click at [432, 178] on span "Vend until further notice without asking any questions" at bounding box center [527, 176] width 296 height 13
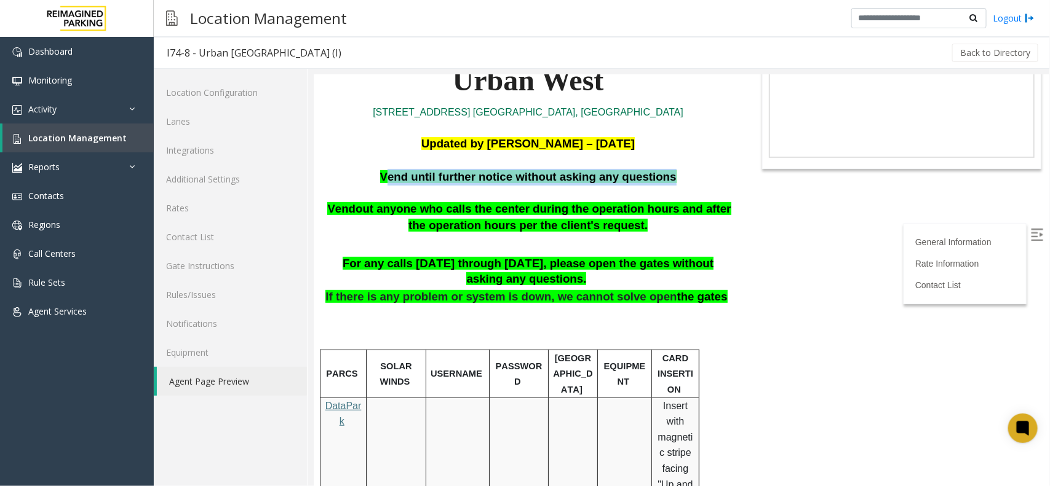
click at [432, 178] on span "Vend until further notice without asking any questions" at bounding box center [527, 176] width 296 height 13
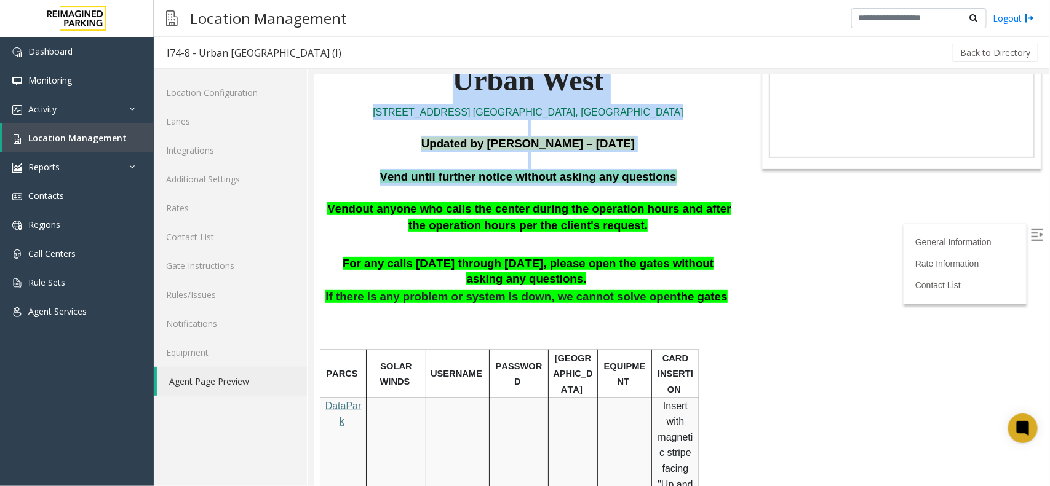
drag, startPoint x: 432, startPoint y: 178, endPoint x: 625, endPoint y: 260, distance: 210.5
click at [313, 182] on html "I74-8 - Urban [GEOGRAPHIC_DATA] (I) General Information Revenue Control Manufac…" at bounding box center [680, 126] width 735 height 411
click at [421, 170] on p "Vend until further notice without asking any questions" at bounding box center [527, 176] width 410 height 17
click at [409, 159] on p at bounding box center [527, 160] width 410 height 17
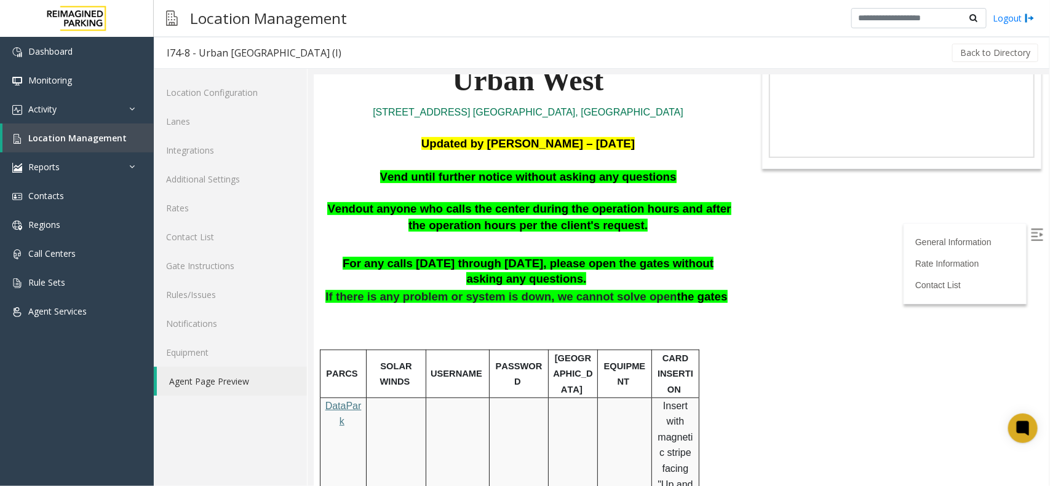
click at [406, 174] on span "Vend until further notice without asking any questions" at bounding box center [527, 176] width 296 height 13
drag, startPoint x: 406, startPoint y: 174, endPoint x: 382, endPoint y: 173, distance: 24.0
click at [363, 179] on p "Vend until further notice without asking any questions" at bounding box center [527, 176] width 410 height 17
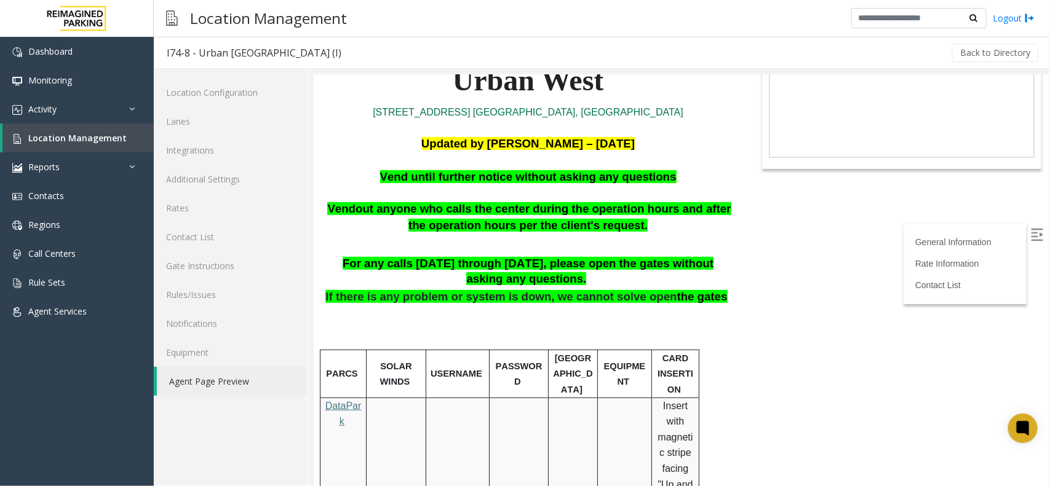
click at [395, 152] on p at bounding box center [527, 160] width 410 height 17
click at [419, 182] on span "Vend until further notice without asking any questions" at bounding box center [527, 176] width 296 height 13
click at [418, 178] on span "Vend until further notice without asking any questions" at bounding box center [527, 176] width 296 height 13
click at [416, 175] on span "Vend until further notice without asking any questions" at bounding box center [527, 176] width 296 height 13
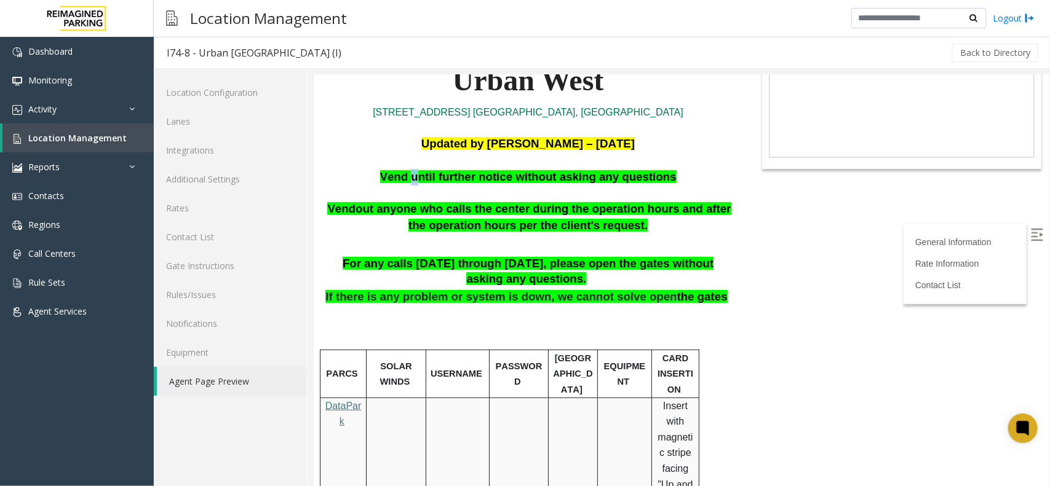
click at [416, 175] on span "Vend until further notice without asking any questions" at bounding box center [527, 176] width 296 height 13
click at [376, 160] on p at bounding box center [527, 160] width 410 height 17
click at [111, 138] on span "Location Management" at bounding box center [77, 138] width 98 height 12
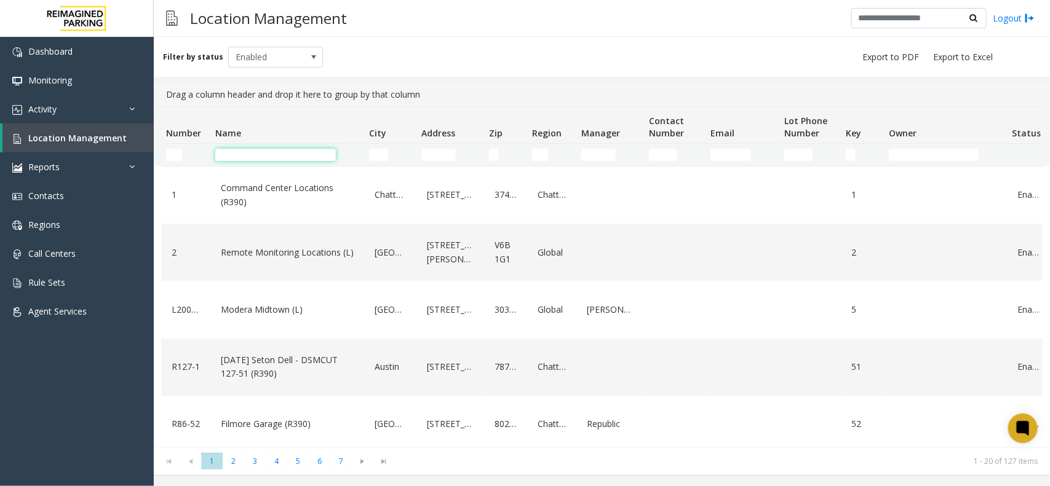
click at [303, 154] on input "Name Filter" at bounding box center [275, 155] width 121 height 12
